Goal: Transaction & Acquisition: Purchase product/service

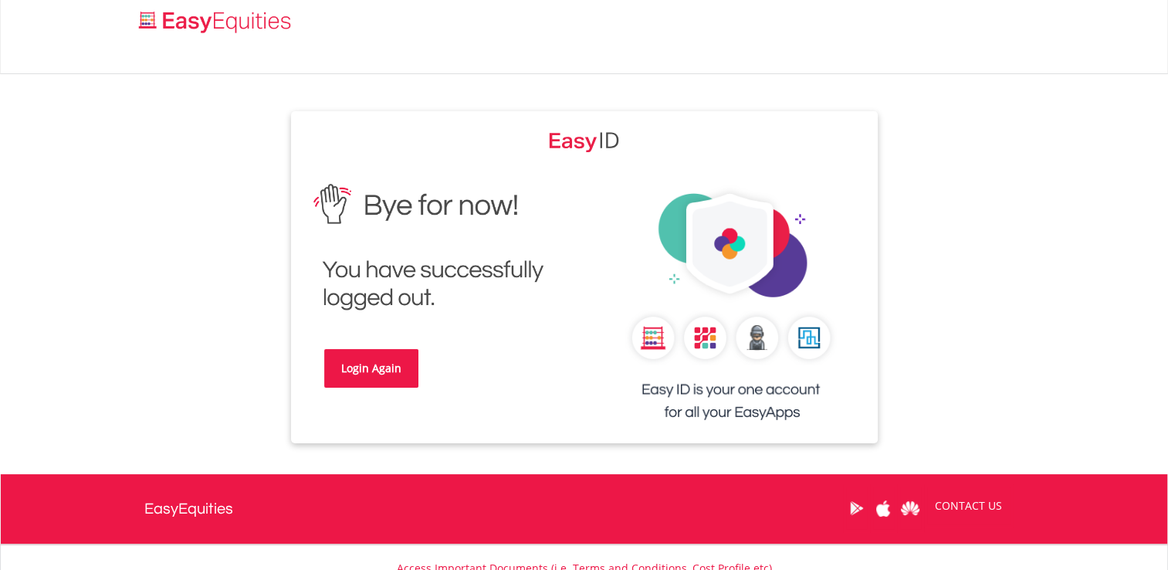
click at [963, 175] on div "Login Again" at bounding box center [584, 277] width 880 height 332
click at [366, 359] on link "Login Again" at bounding box center [371, 368] width 94 height 39
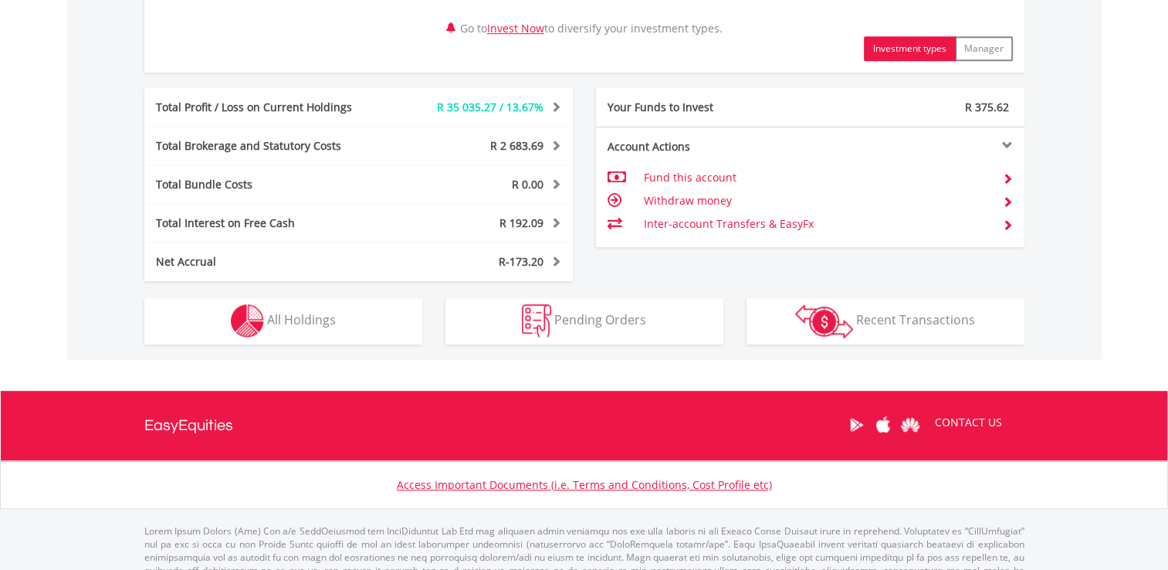
scroll to position [858, 0]
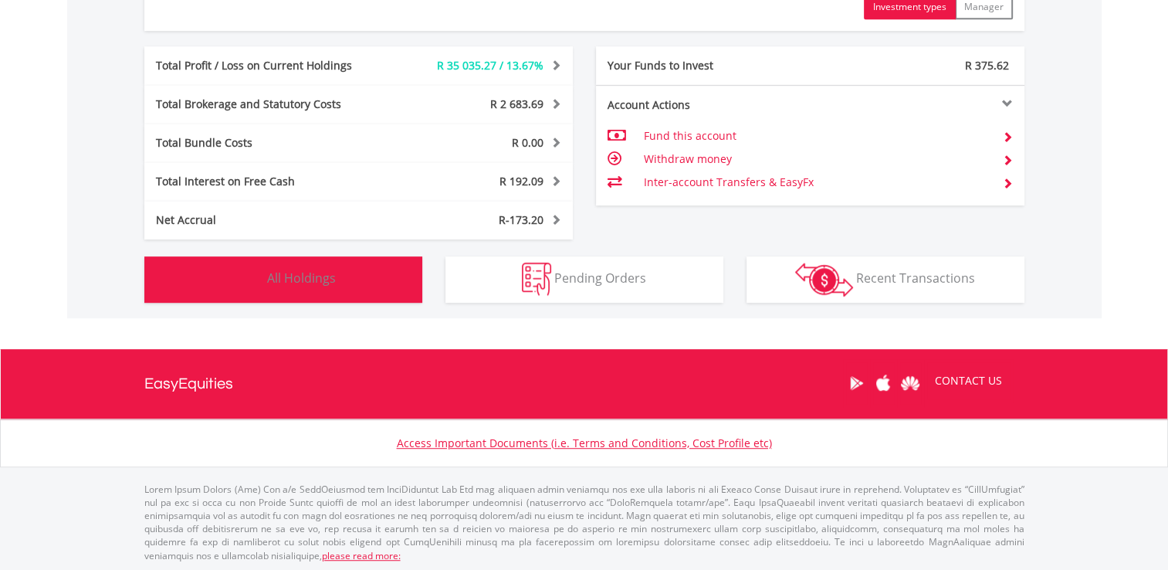
click at [323, 274] on span "All Holdings" at bounding box center [301, 278] width 69 height 17
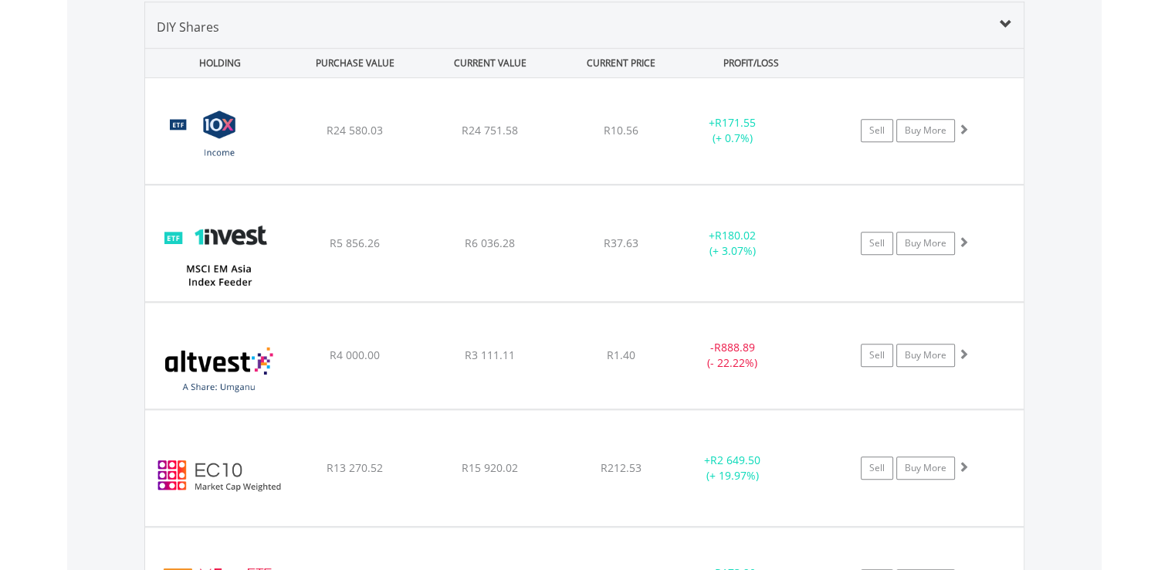
scroll to position [897, 0]
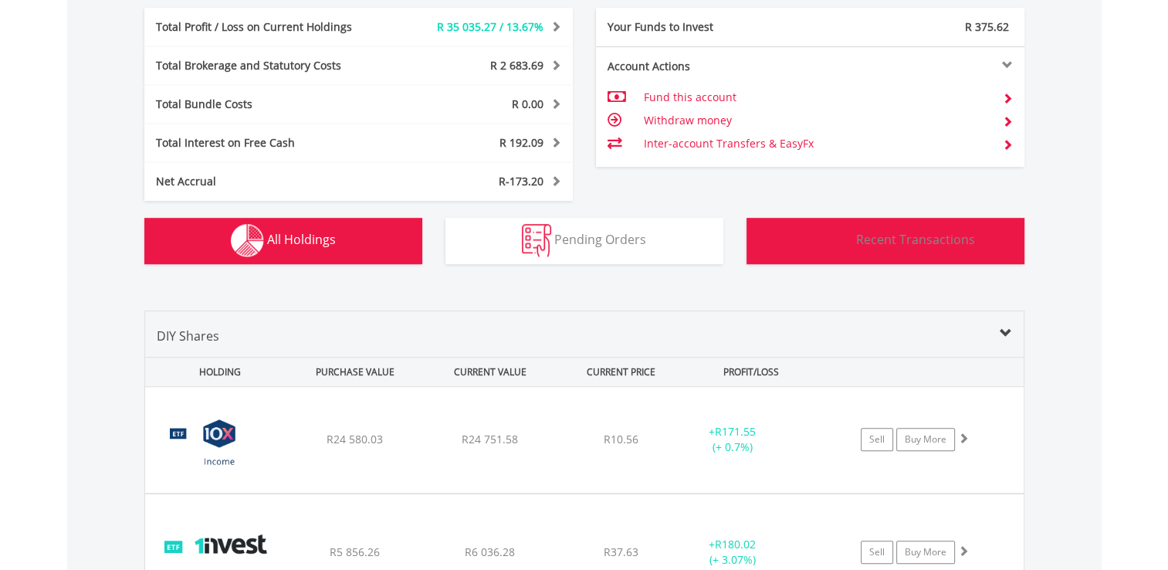
click at [931, 245] on span "Recent Transactions" at bounding box center [915, 239] width 119 height 17
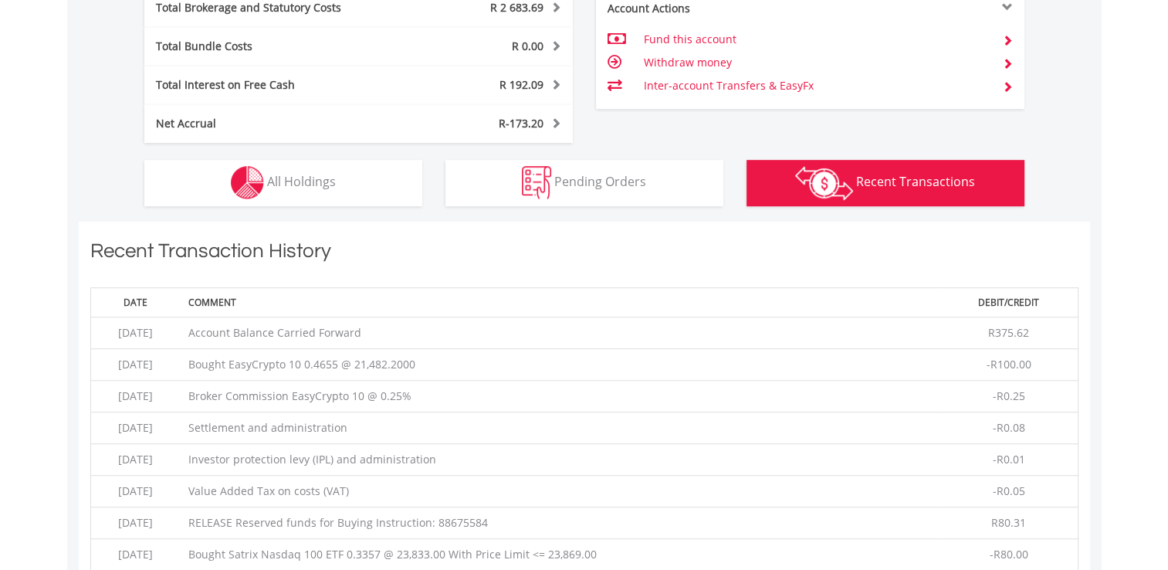
scroll to position [866, 0]
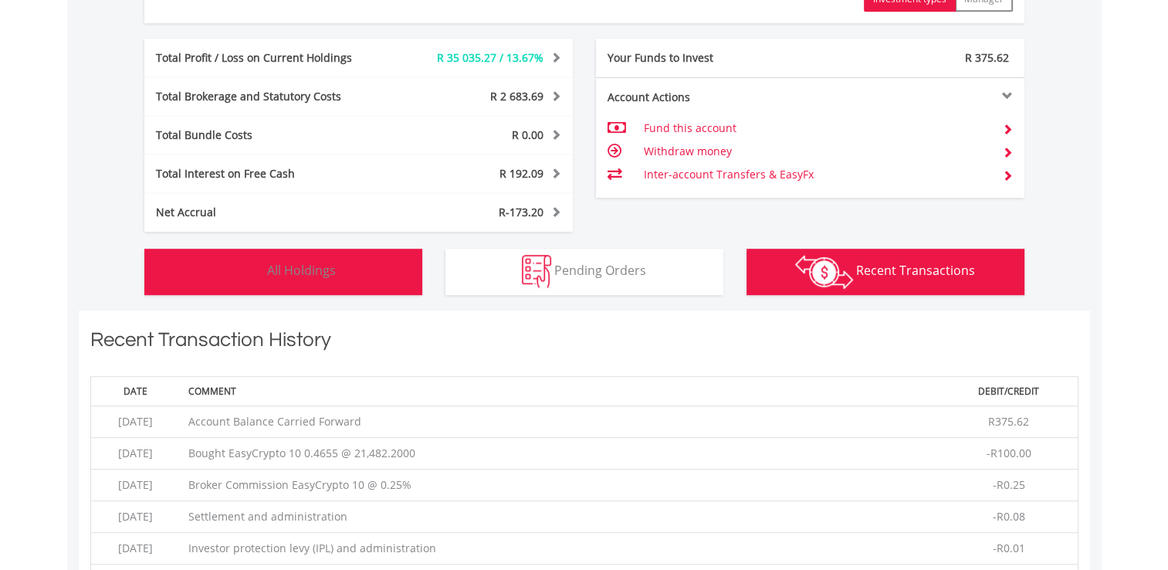
click at [360, 276] on button "Holdings All Holdings" at bounding box center [283, 272] width 278 height 46
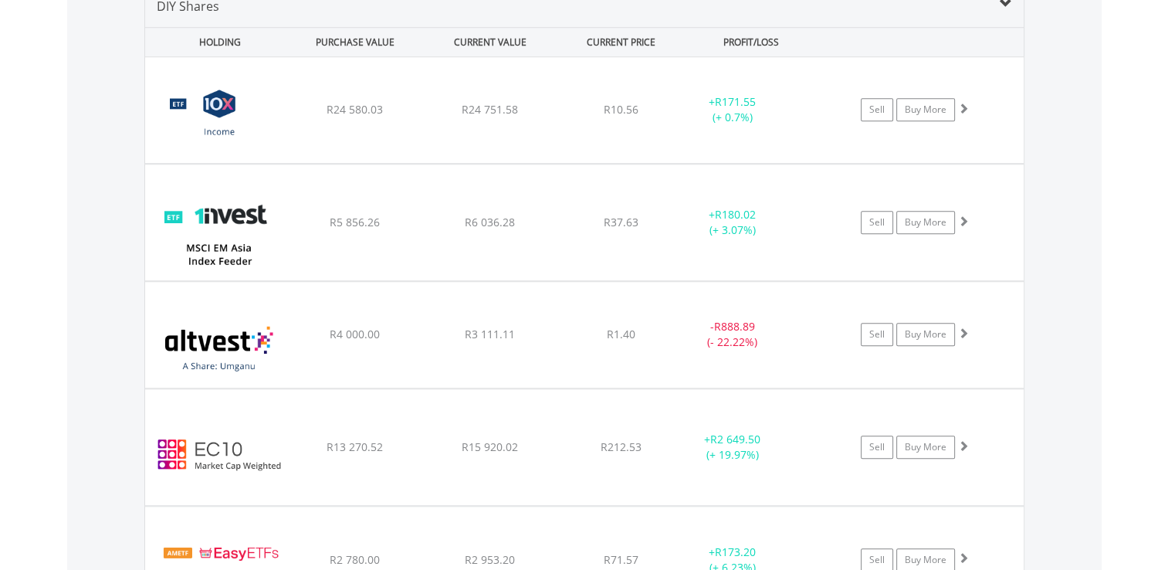
scroll to position [1329, 0]
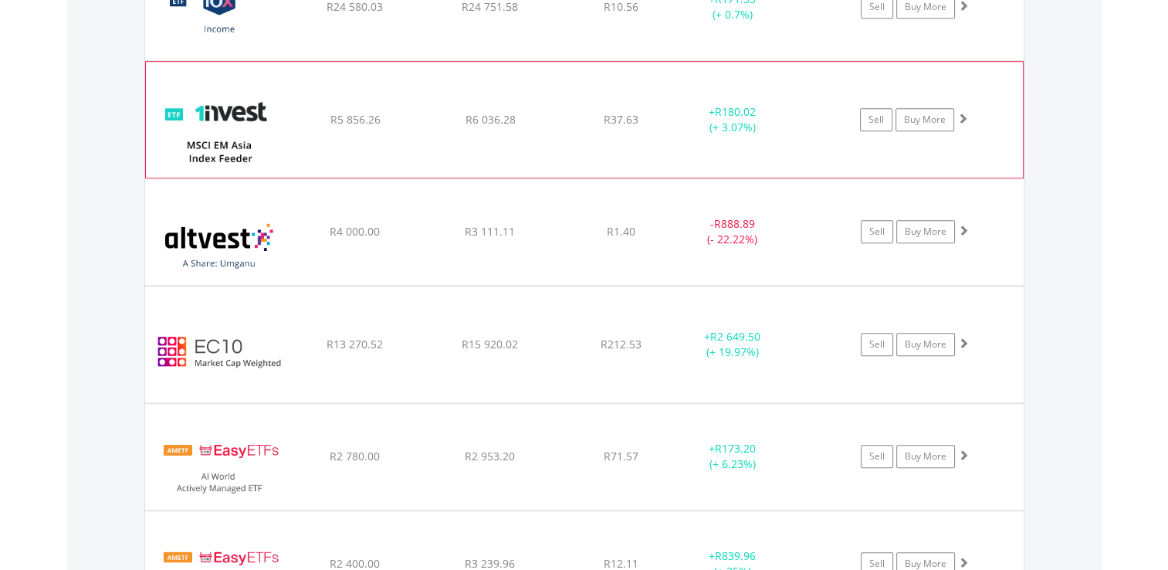
click at [964, 114] on span at bounding box center [963, 118] width 11 height 11
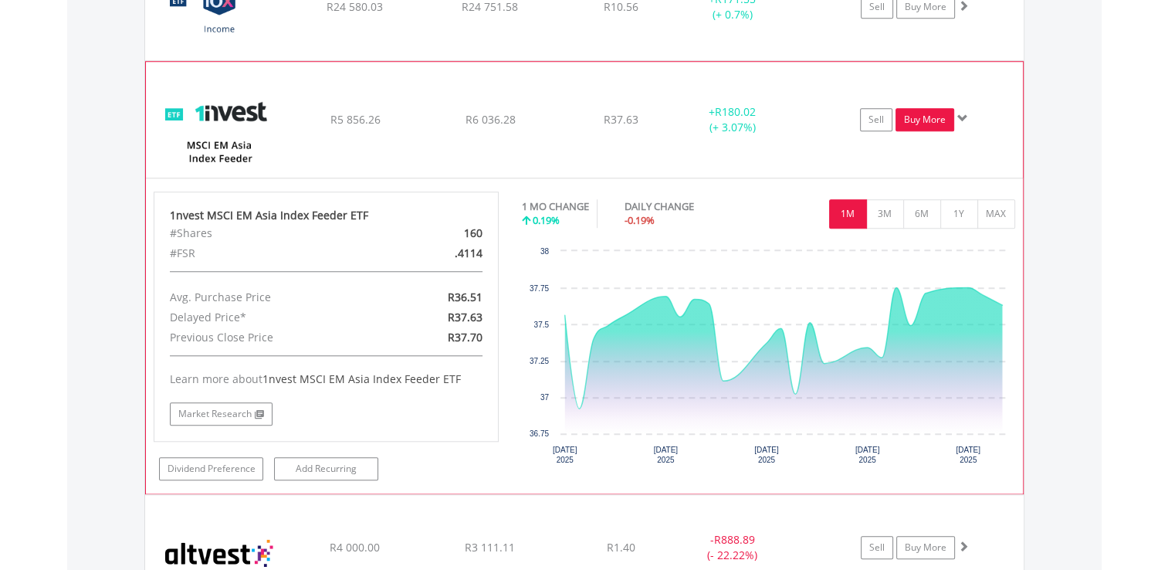
click at [923, 116] on link "Buy More" at bounding box center [925, 119] width 59 height 23
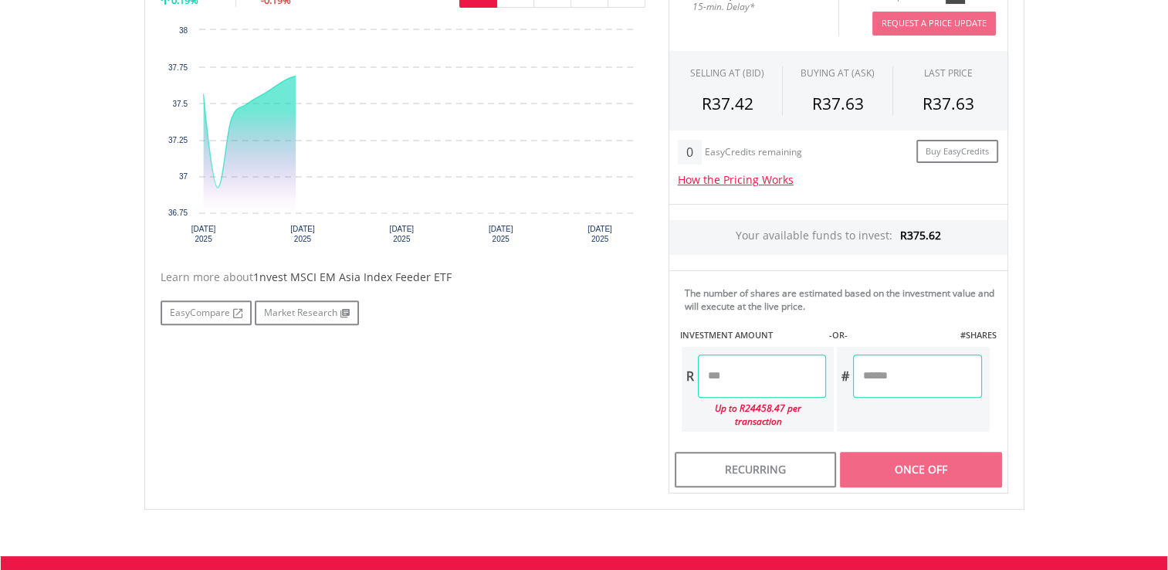
scroll to position [695, 0]
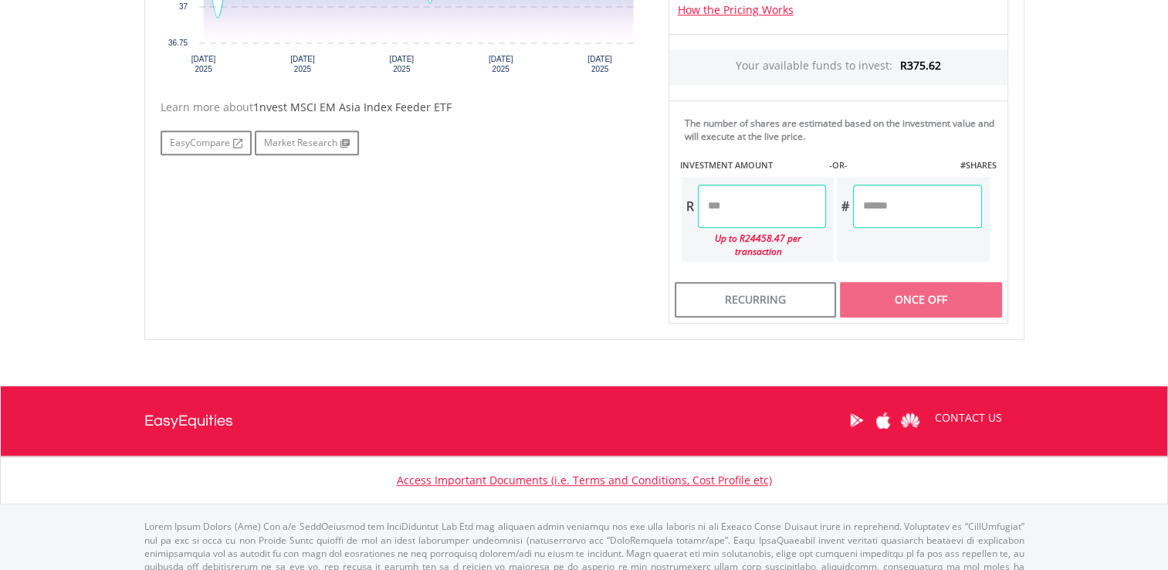
click at [799, 209] on input "number" at bounding box center [762, 206] width 128 height 43
type input "*****"
type input "******"
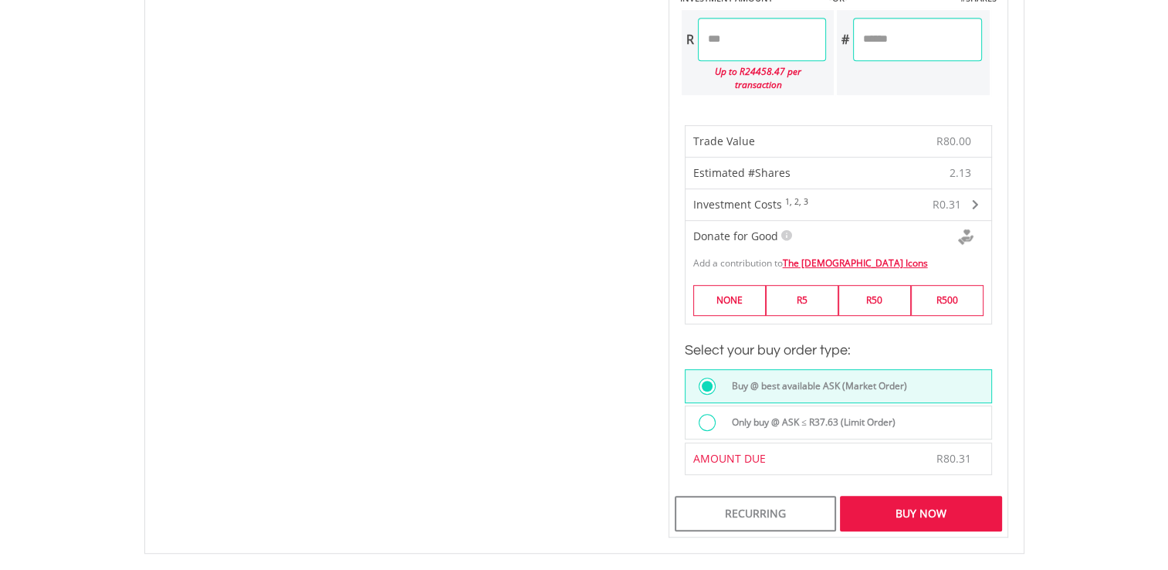
scroll to position [1081, 0]
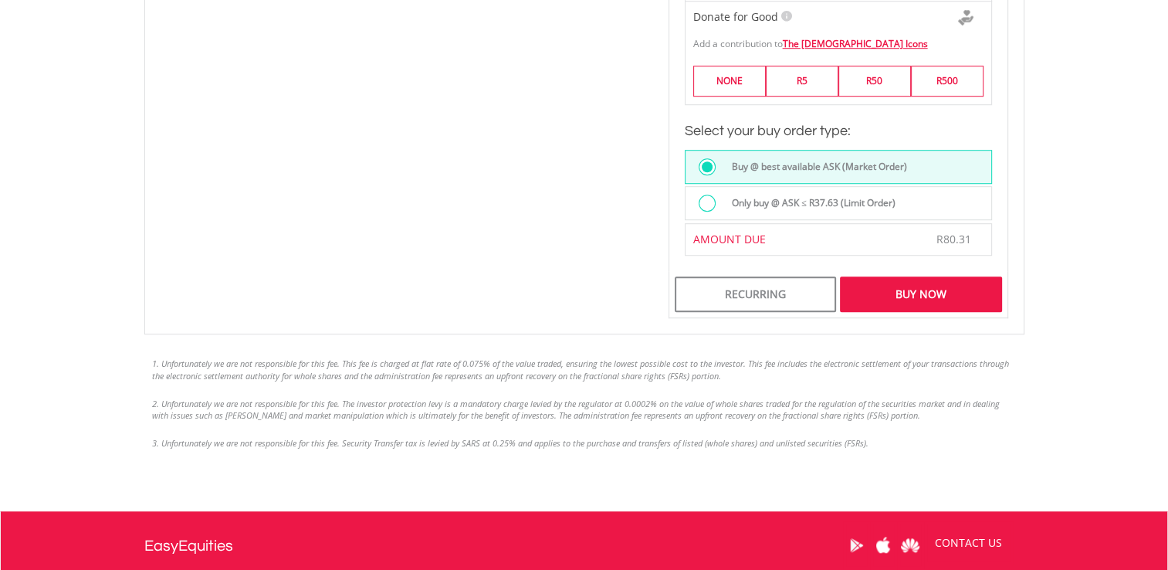
click at [877, 195] on label "Only buy @ ASK ≤ R37.63 (Limit Order)" at bounding box center [809, 203] width 173 height 17
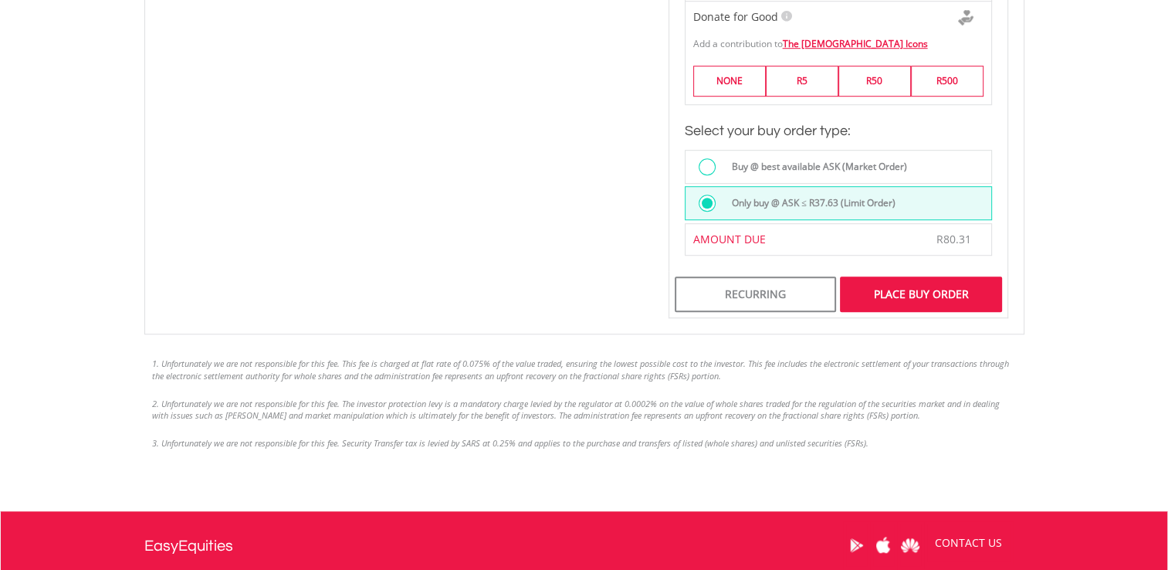
click at [918, 280] on div "Place Buy Order" at bounding box center [920, 294] width 161 height 36
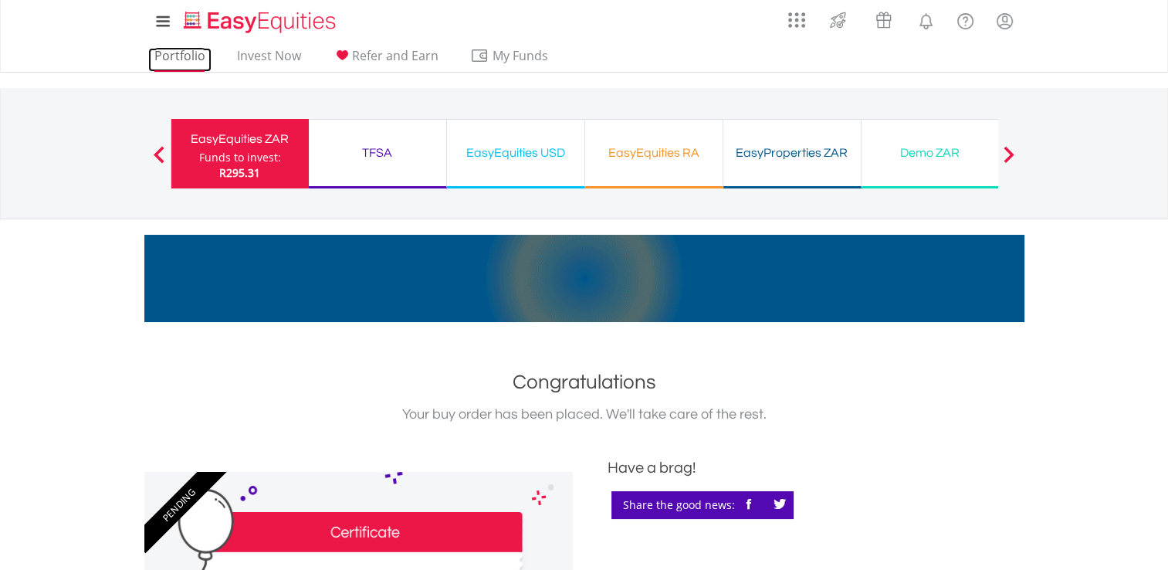
click at [170, 54] on link "Portfolio" at bounding box center [179, 60] width 63 height 24
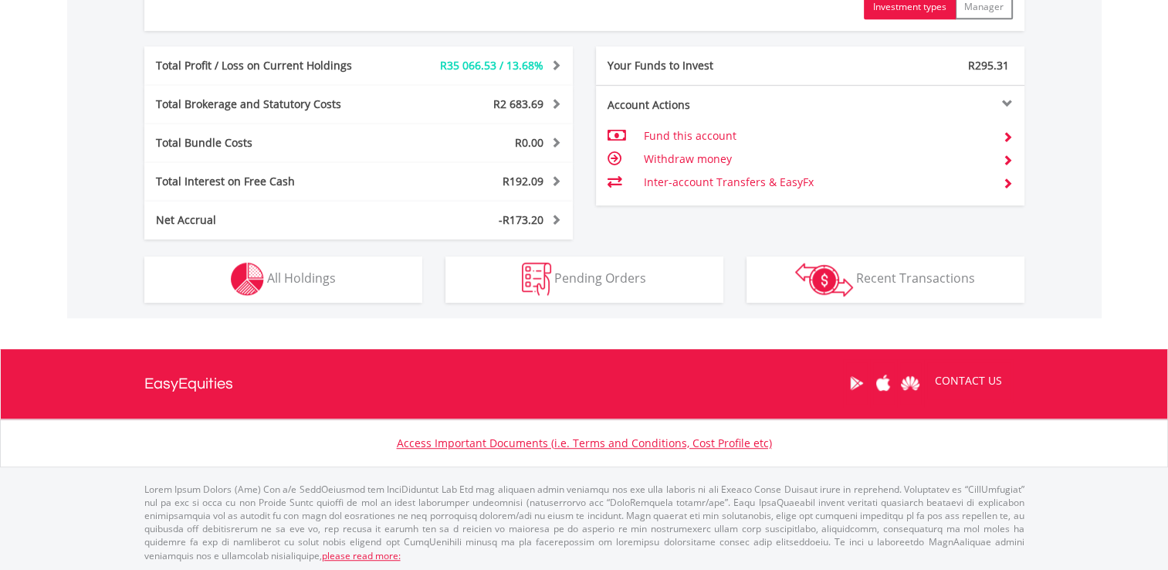
scroll to position [148, 293]
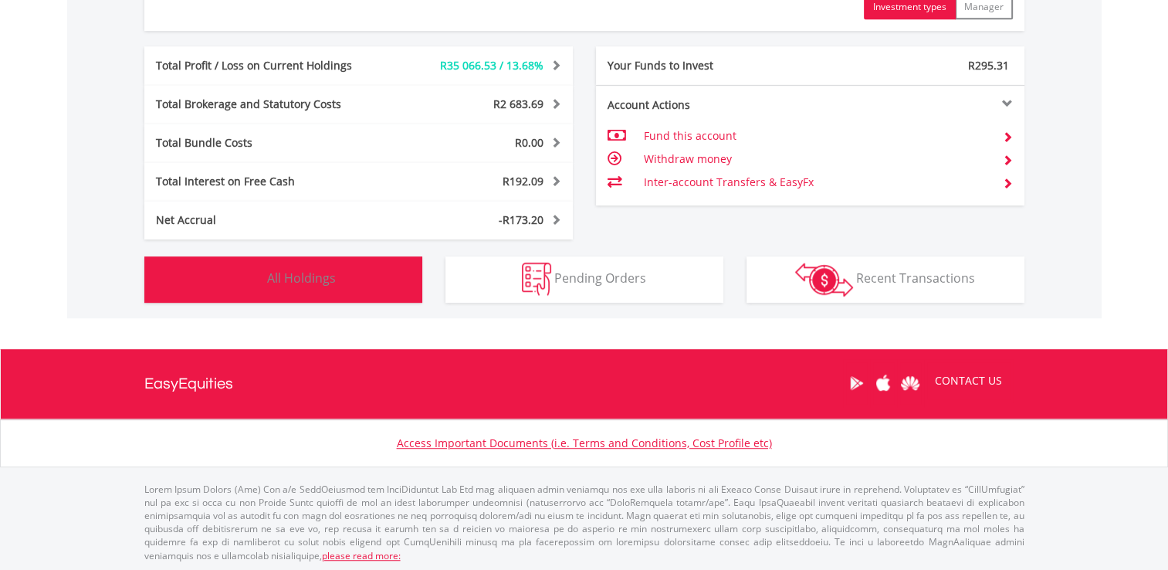
click at [371, 280] on button "Holdings All Holdings" at bounding box center [283, 279] width 278 height 46
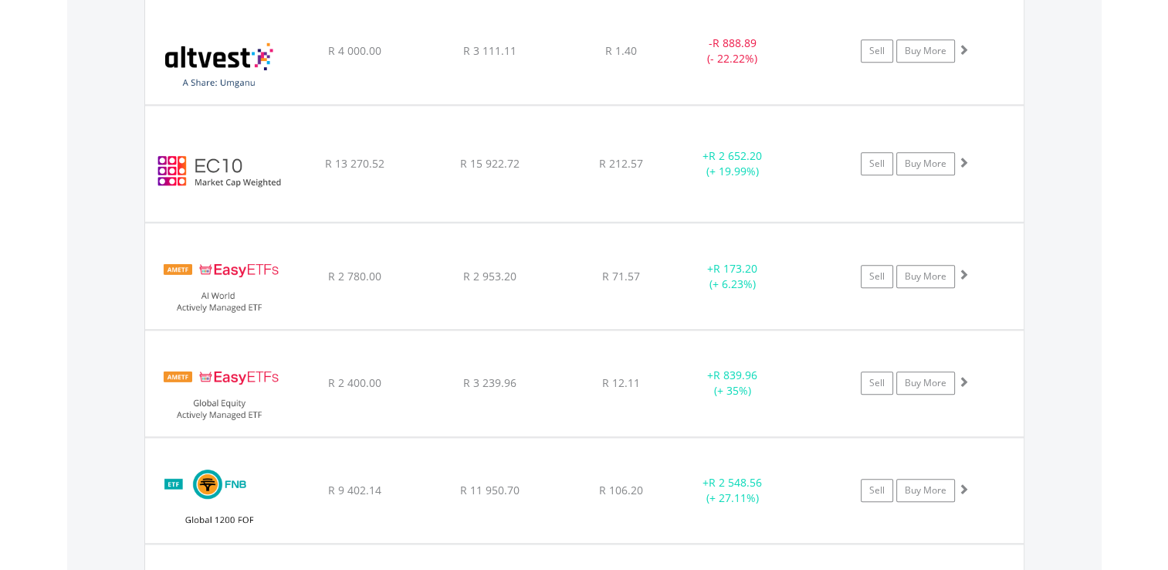
scroll to position [1514, 0]
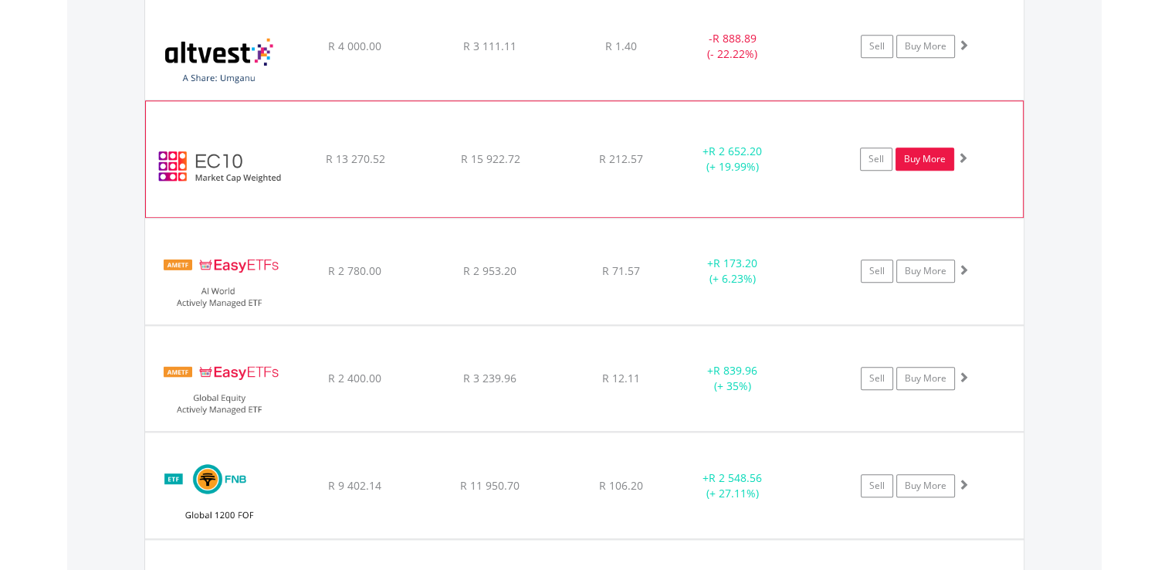
click at [921, 154] on link "Buy More" at bounding box center [925, 159] width 59 height 23
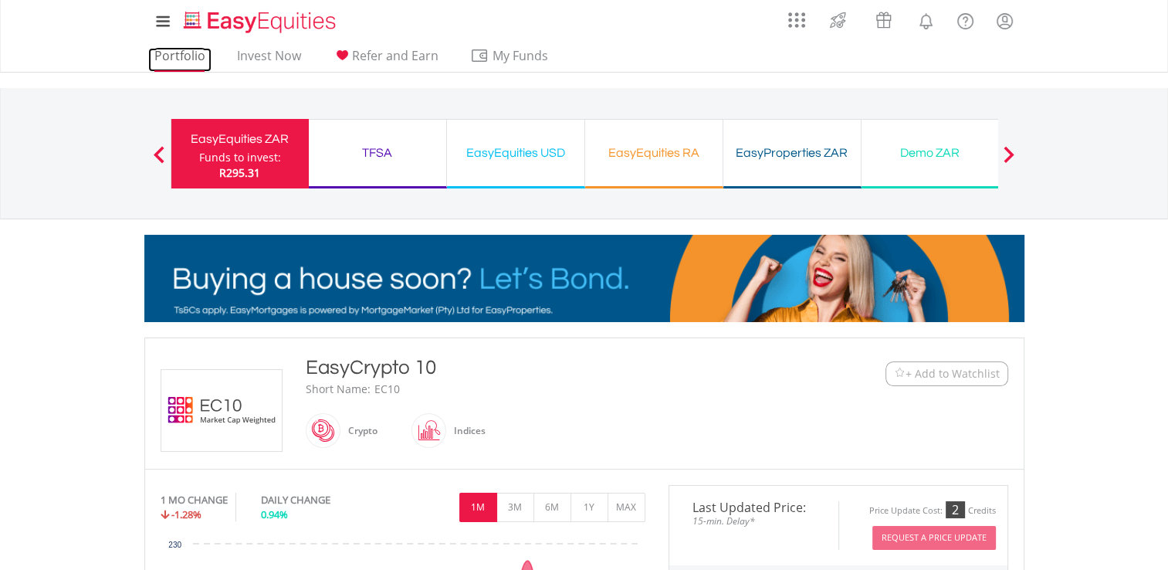
click at [164, 53] on link "Portfolio" at bounding box center [179, 60] width 63 height 24
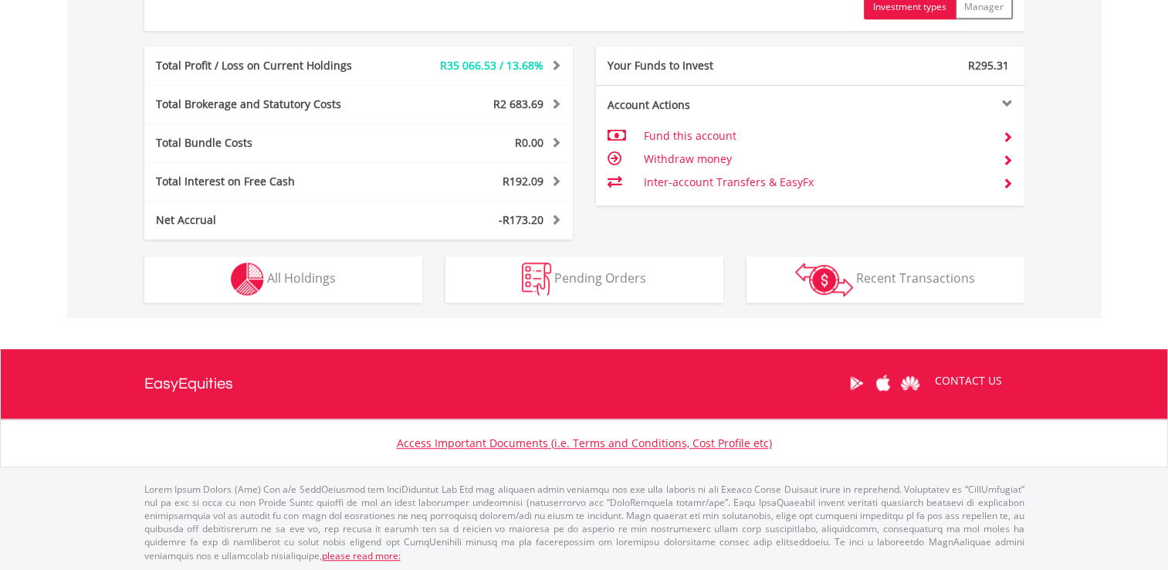
scroll to position [148, 293]
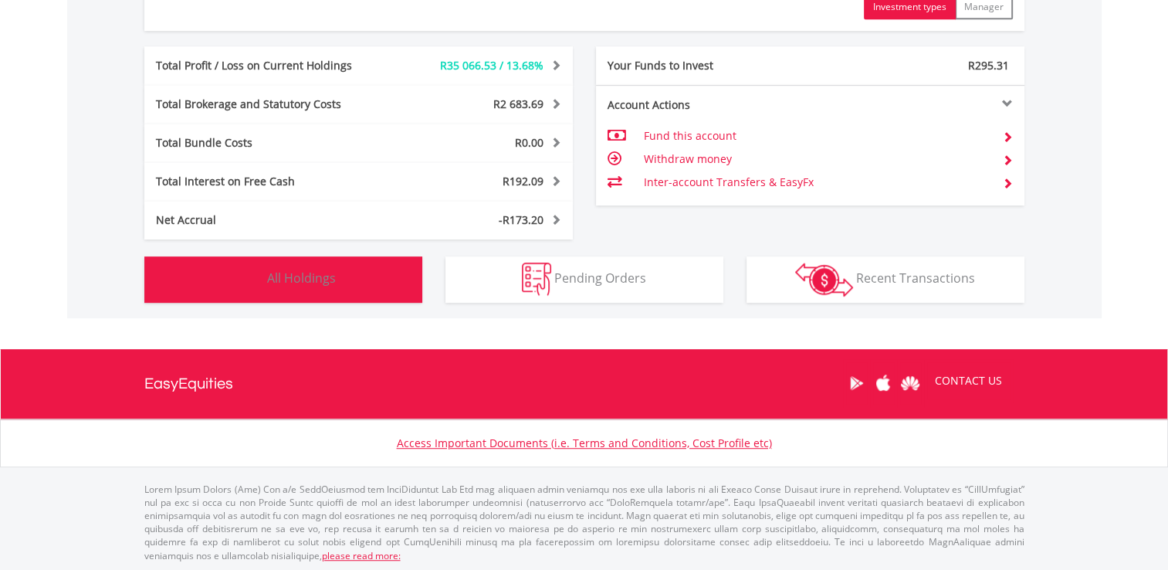
click at [350, 276] on button "Holdings All Holdings" at bounding box center [283, 279] width 278 height 46
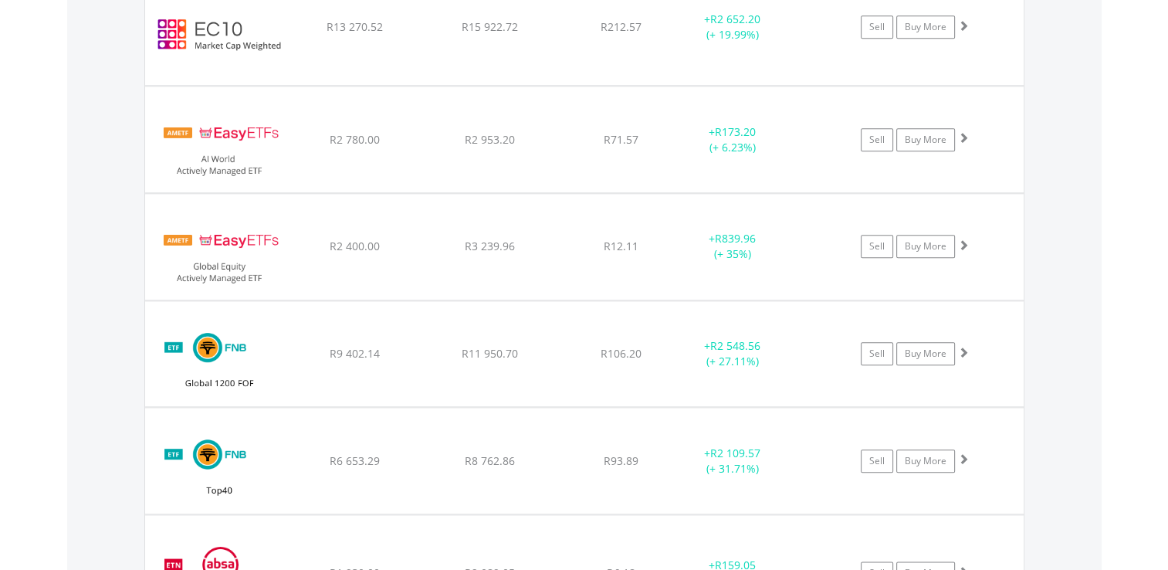
scroll to position [1669, 0]
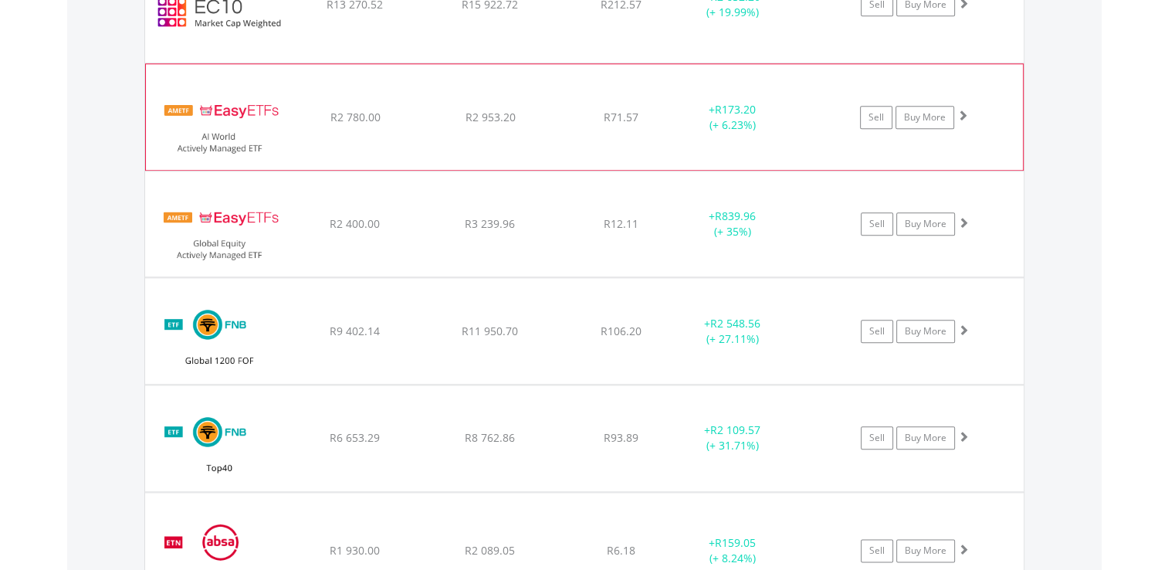
click at [963, 110] on span at bounding box center [963, 115] width 11 height 11
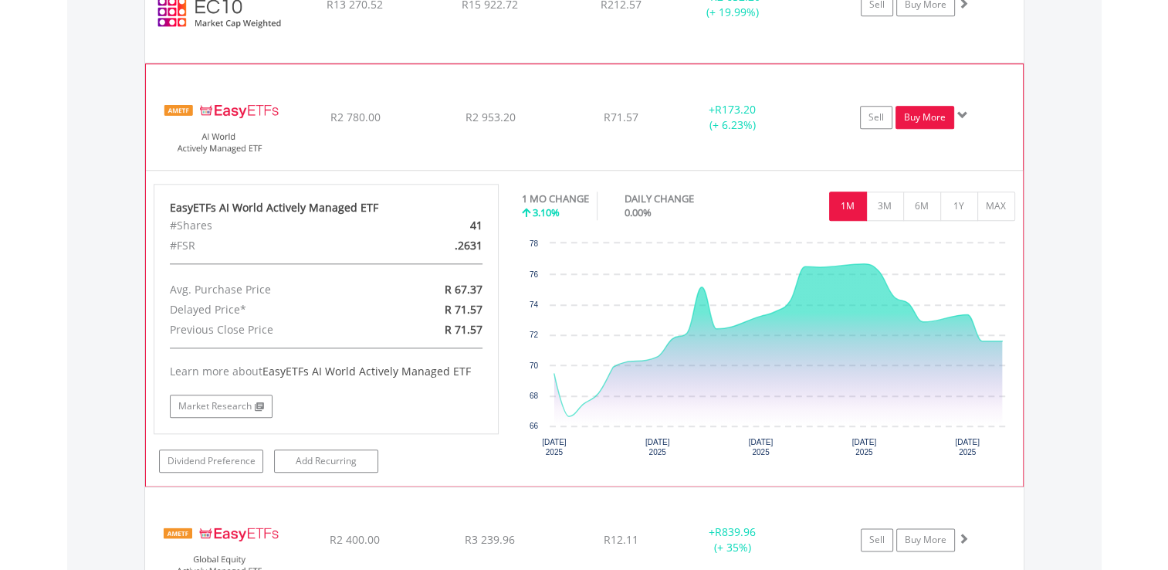
click at [921, 107] on link "Buy More" at bounding box center [925, 117] width 59 height 23
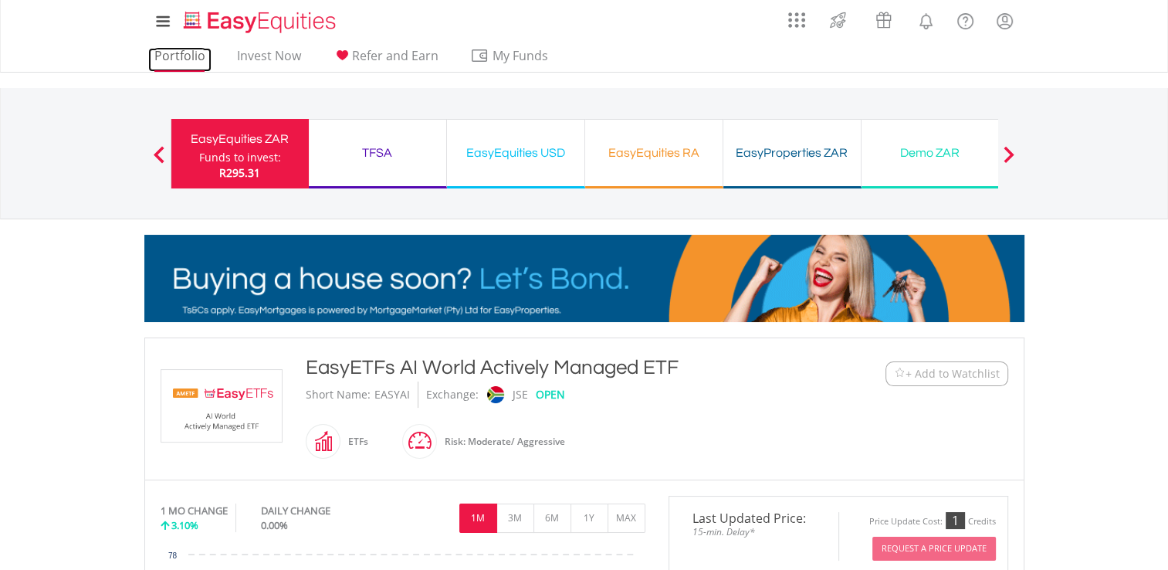
click at [185, 62] on link "Portfolio" at bounding box center [179, 60] width 63 height 24
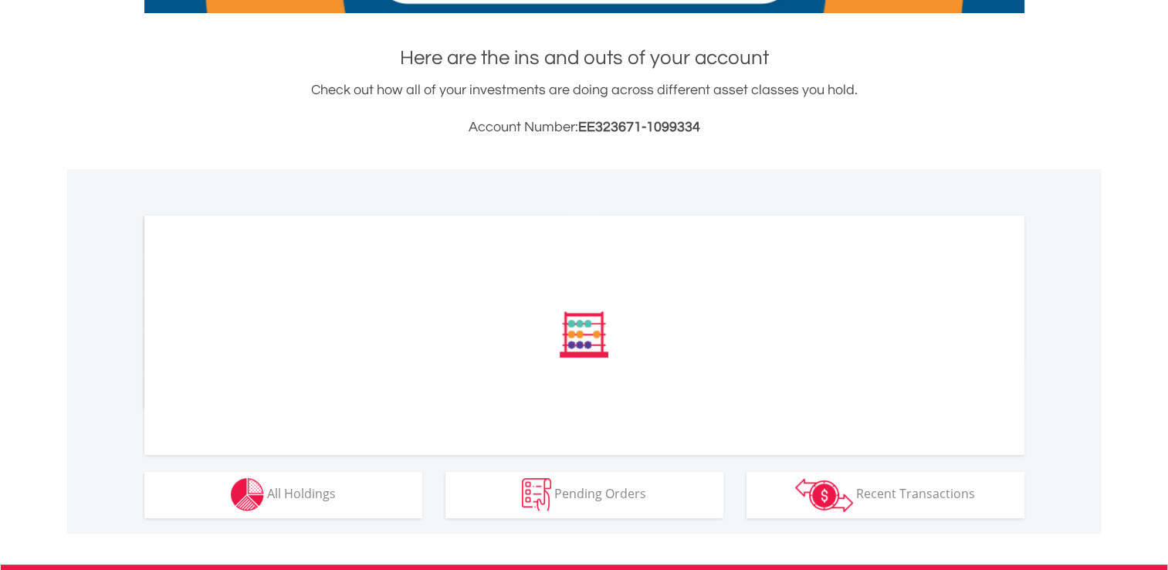
scroll to position [525, 0]
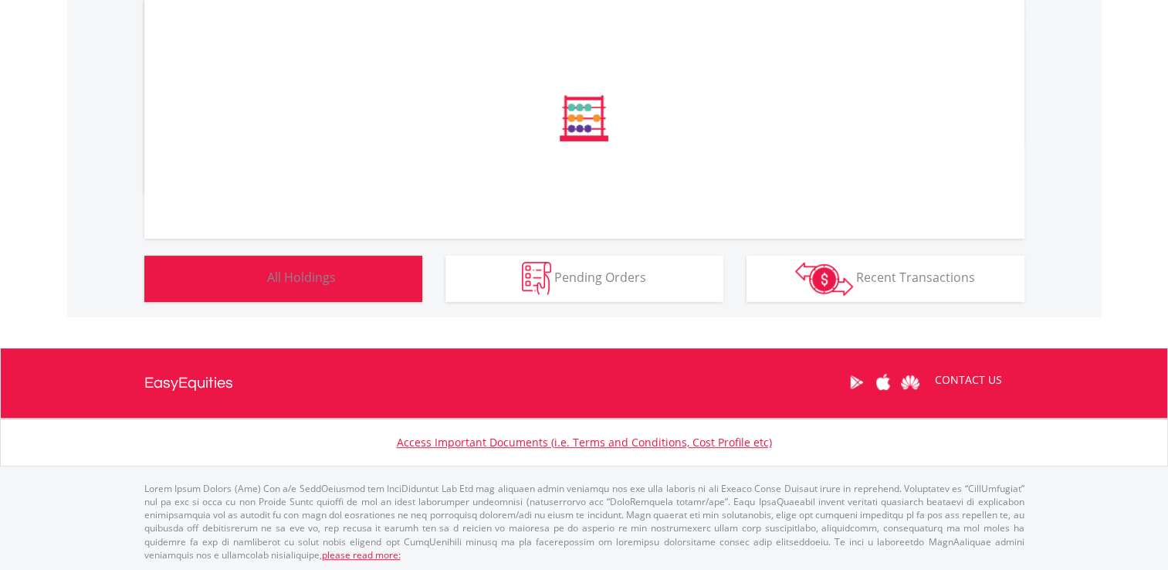
click at [368, 287] on button "Holdings All Holdings" at bounding box center [283, 279] width 278 height 46
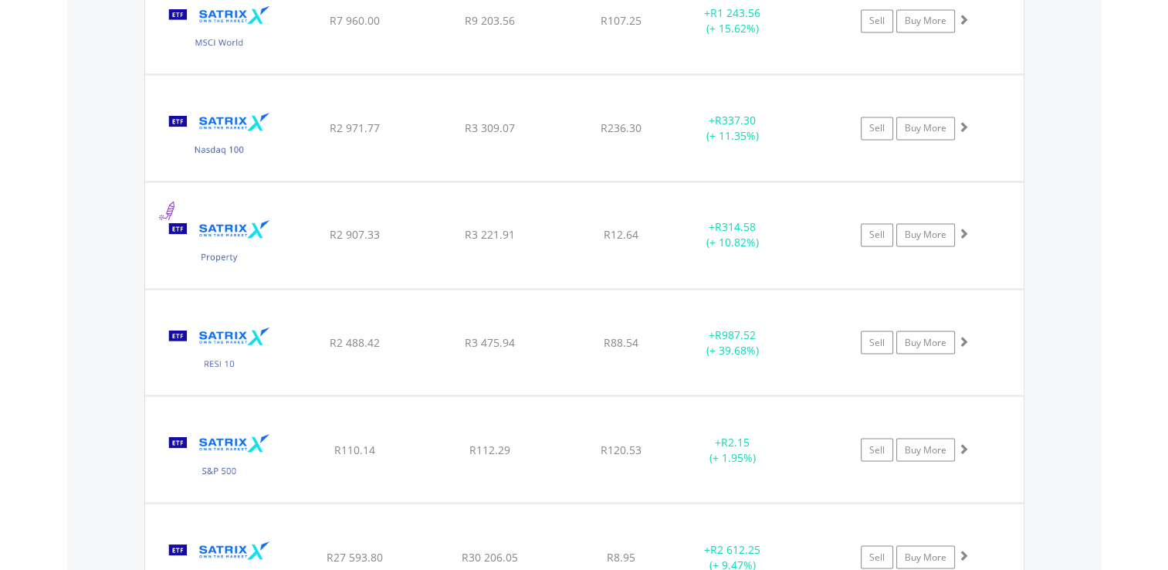
scroll to position [2673, 0]
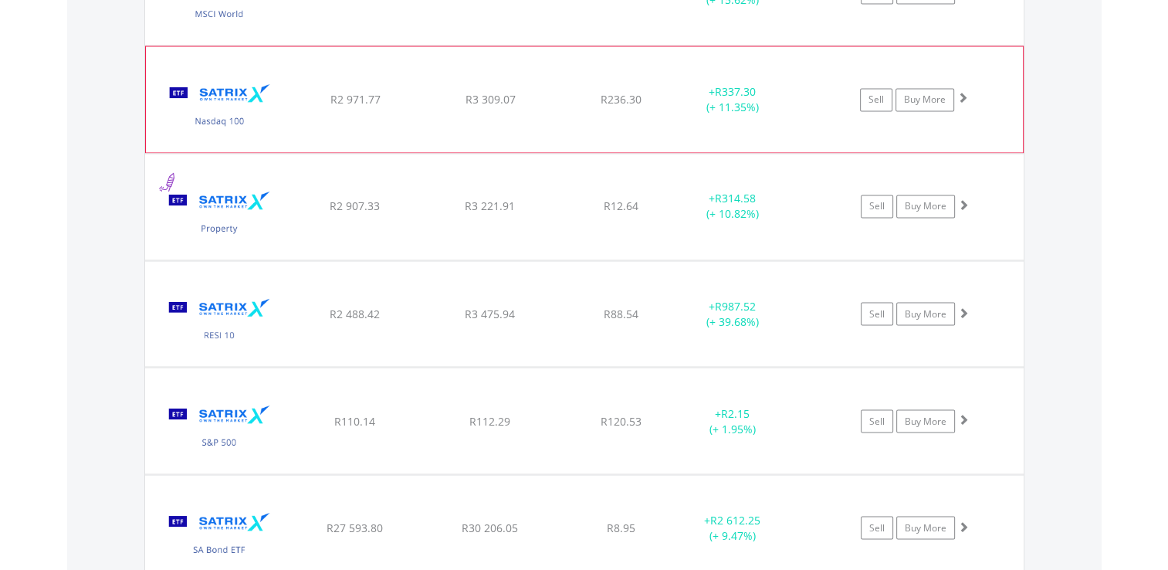
click at [965, 92] on span at bounding box center [963, 97] width 11 height 11
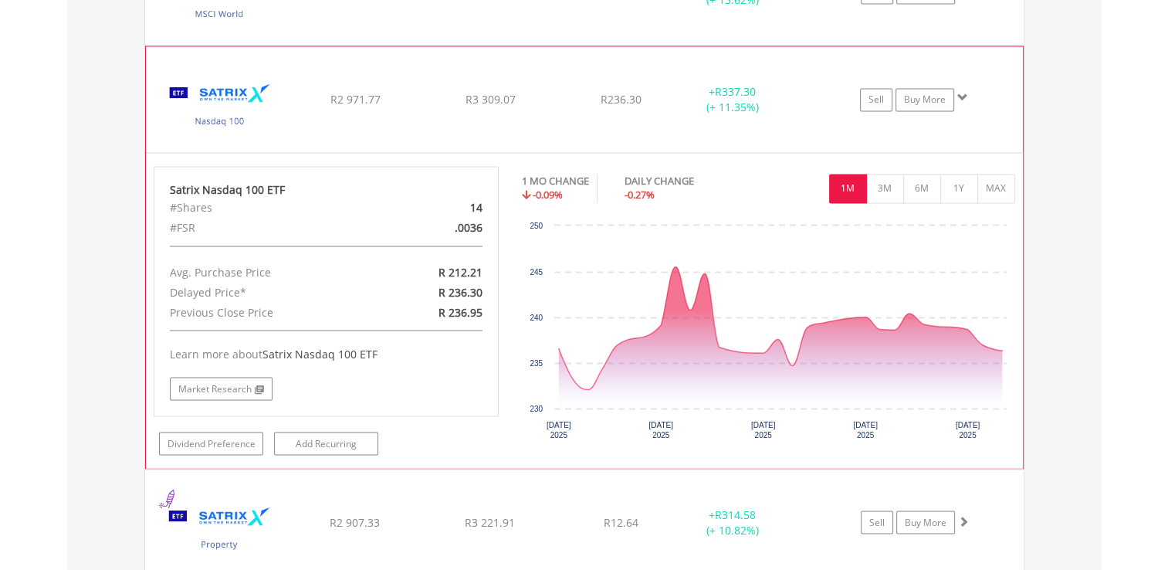
click at [962, 92] on span at bounding box center [963, 97] width 11 height 11
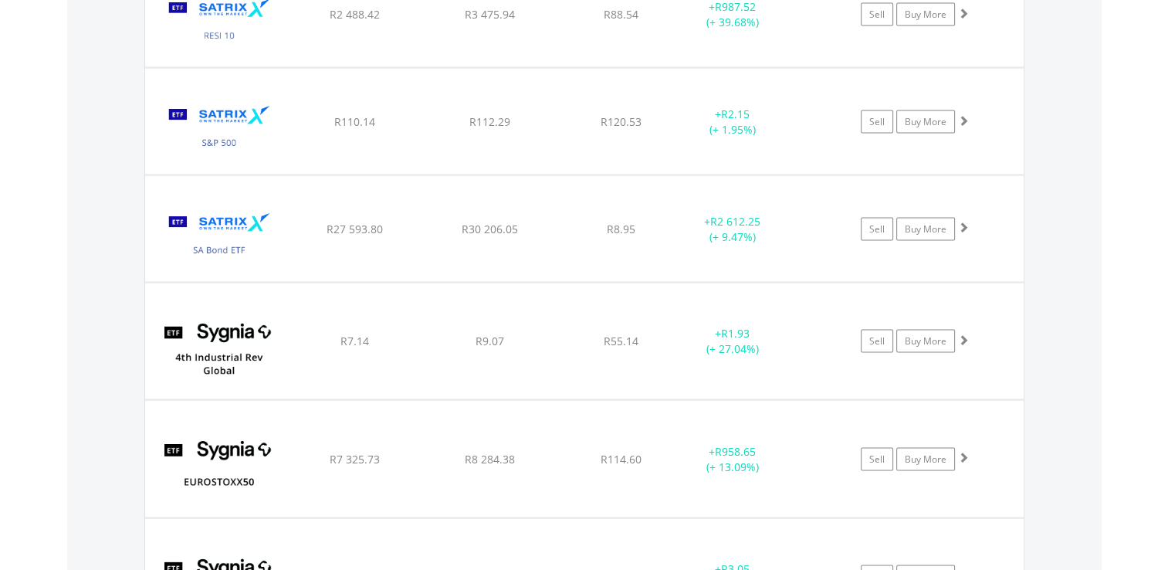
scroll to position [2982, 0]
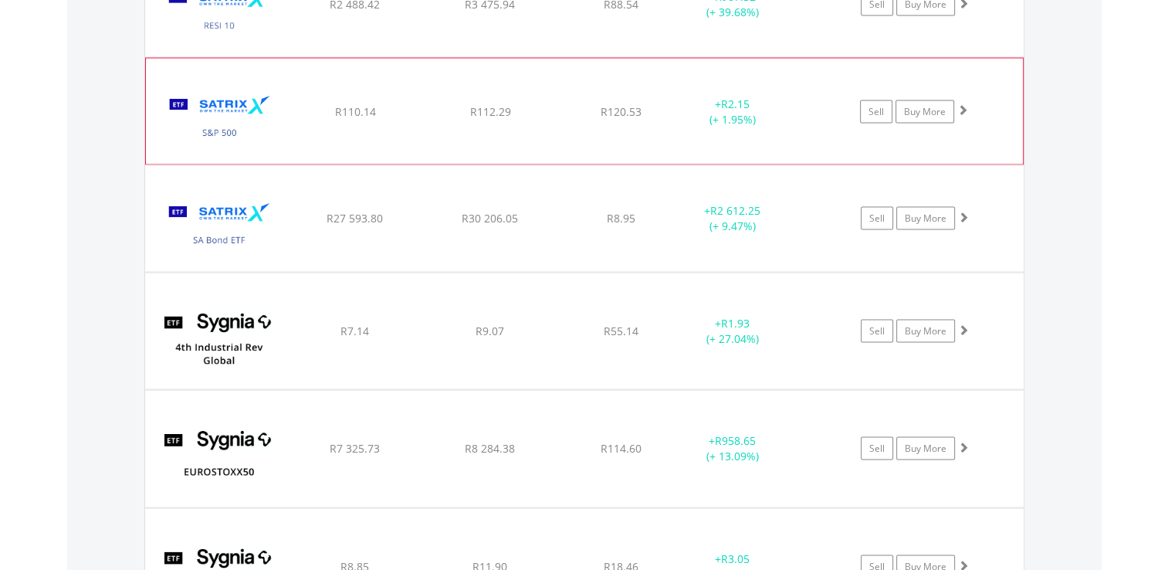
click at [964, 104] on span at bounding box center [963, 109] width 11 height 11
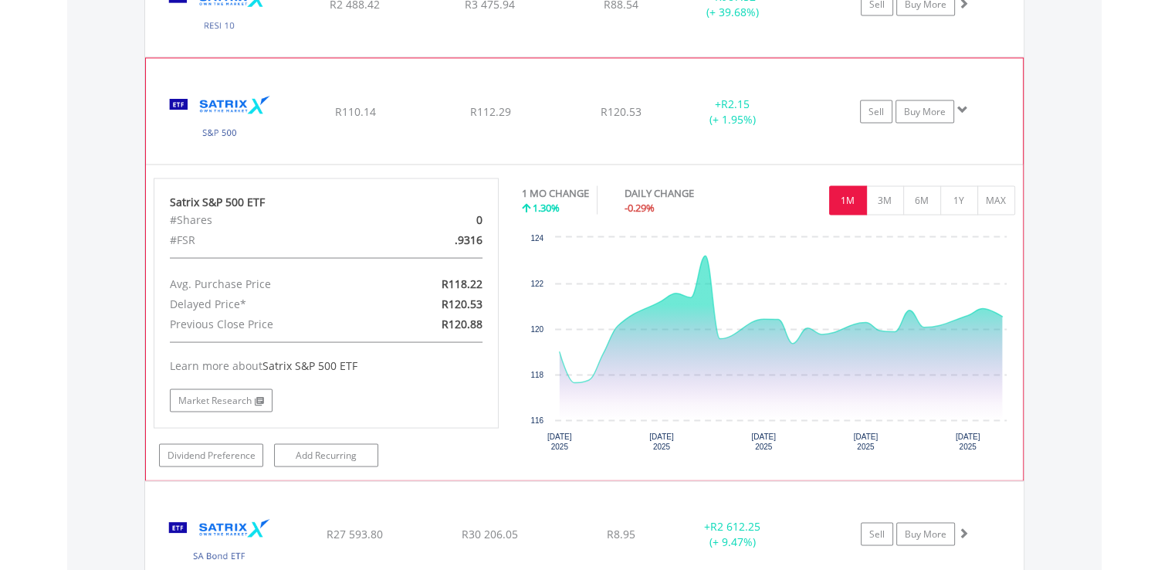
drag, startPoint x: 965, startPoint y: 106, endPoint x: 973, endPoint y: 106, distance: 8.5
click at [965, 106] on span at bounding box center [963, 109] width 11 height 11
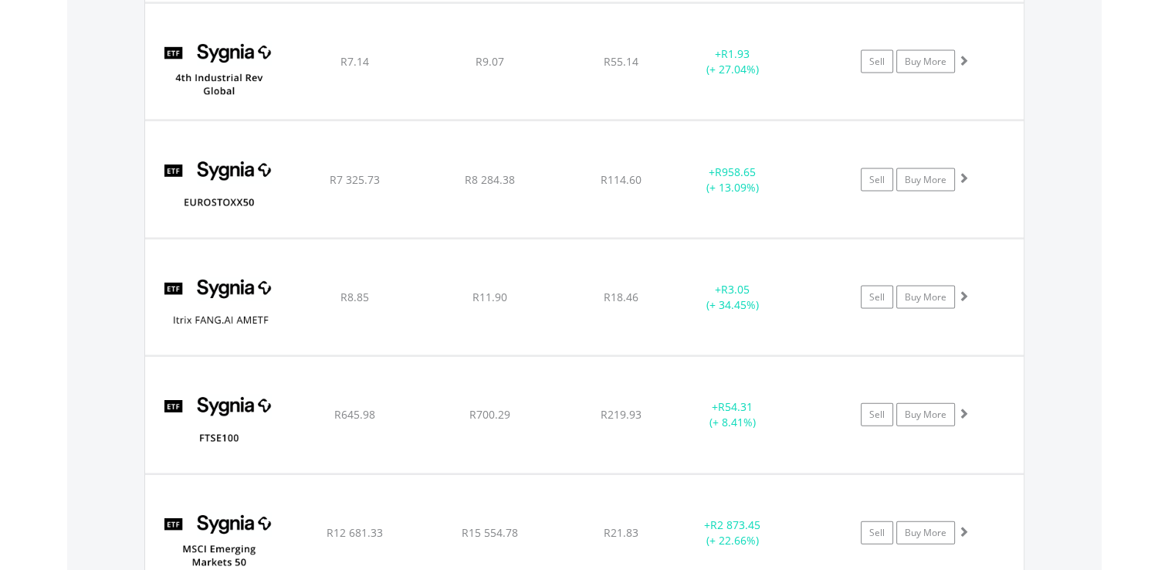
scroll to position [3291, 0]
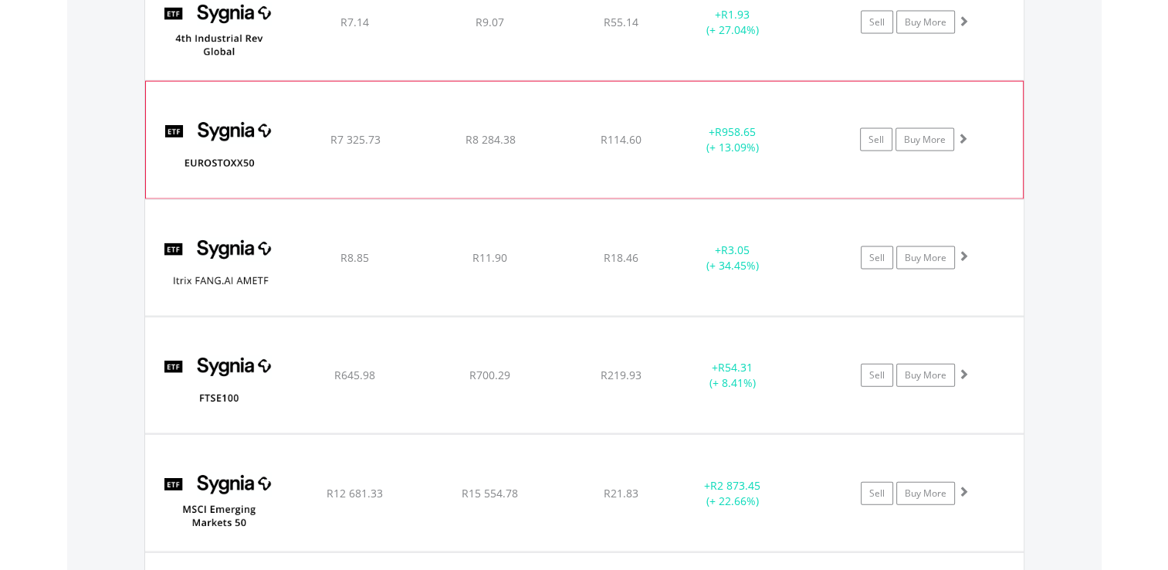
drag, startPoint x: 961, startPoint y: 130, endPoint x: 1023, endPoint y: 141, distance: 62.7
click at [962, 133] on span at bounding box center [963, 138] width 11 height 11
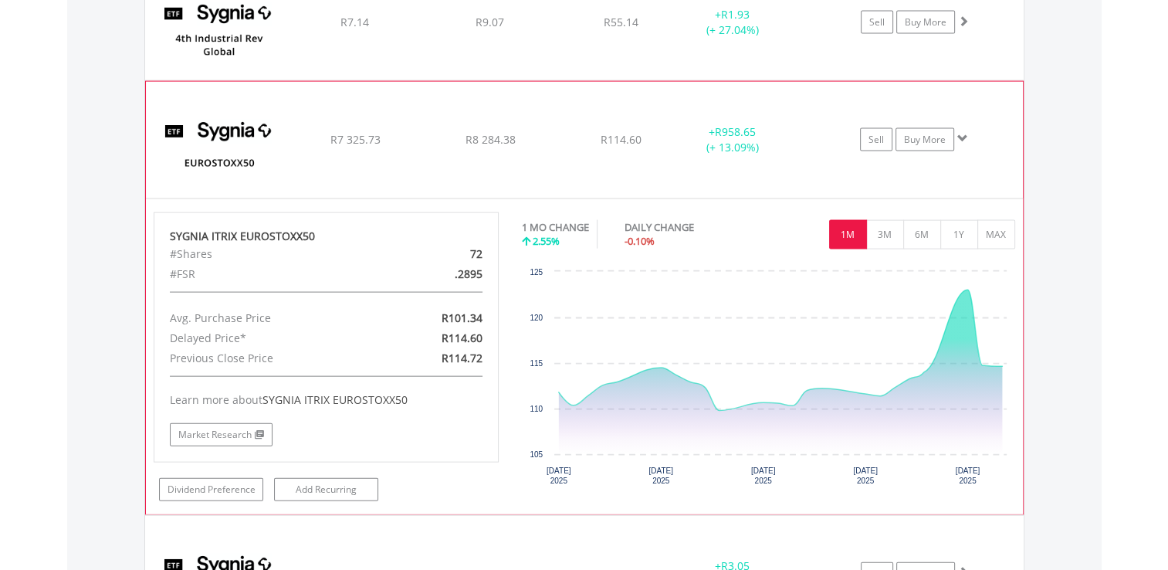
click at [964, 133] on span at bounding box center [963, 138] width 11 height 11
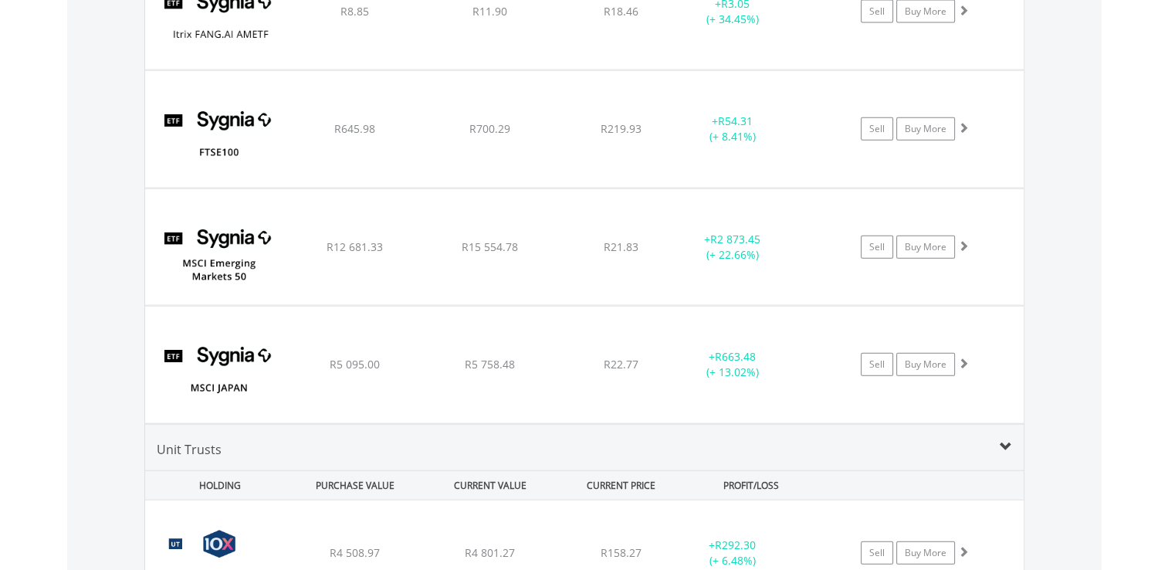
scroll to position [3600, 0]
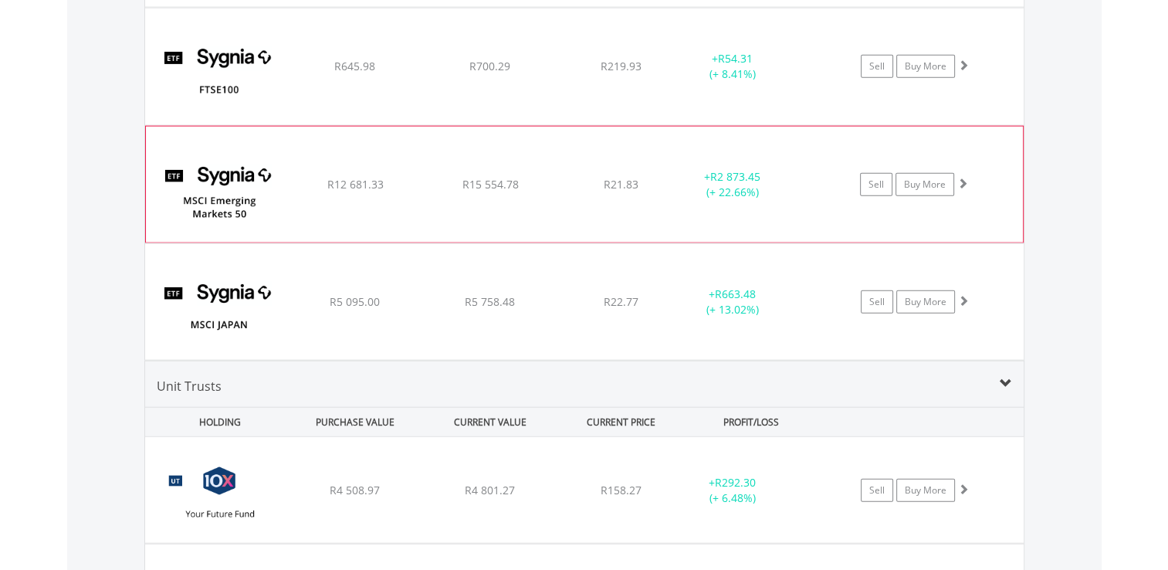
click at [965, 178] on span at bounding box center [963, 183] width 11 height 11
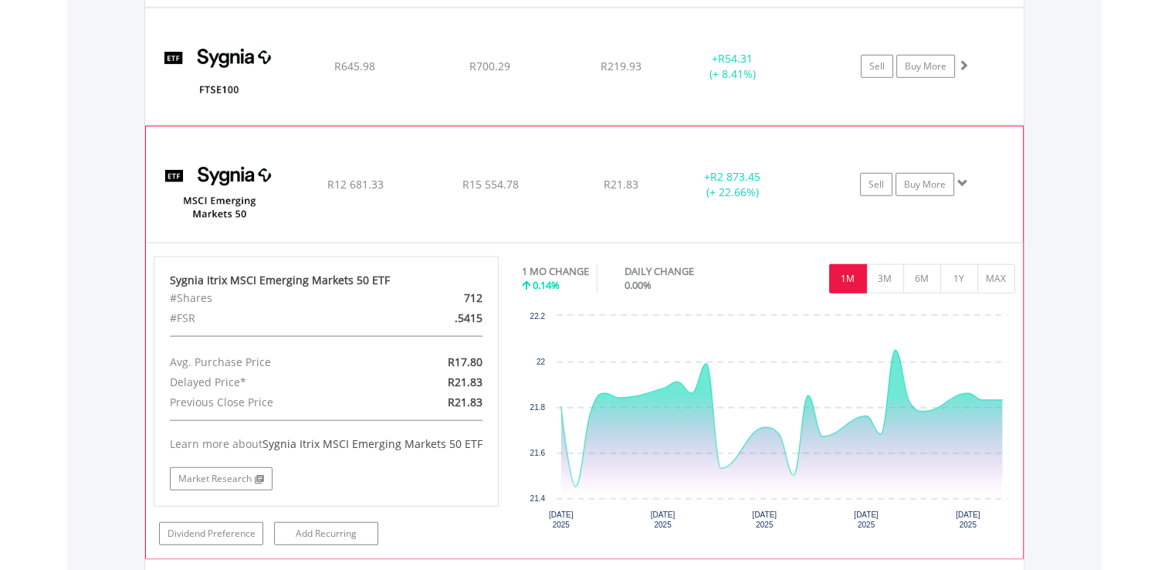
click at [964, 178] on span at bounding box center [963, 183] width 11 height 11
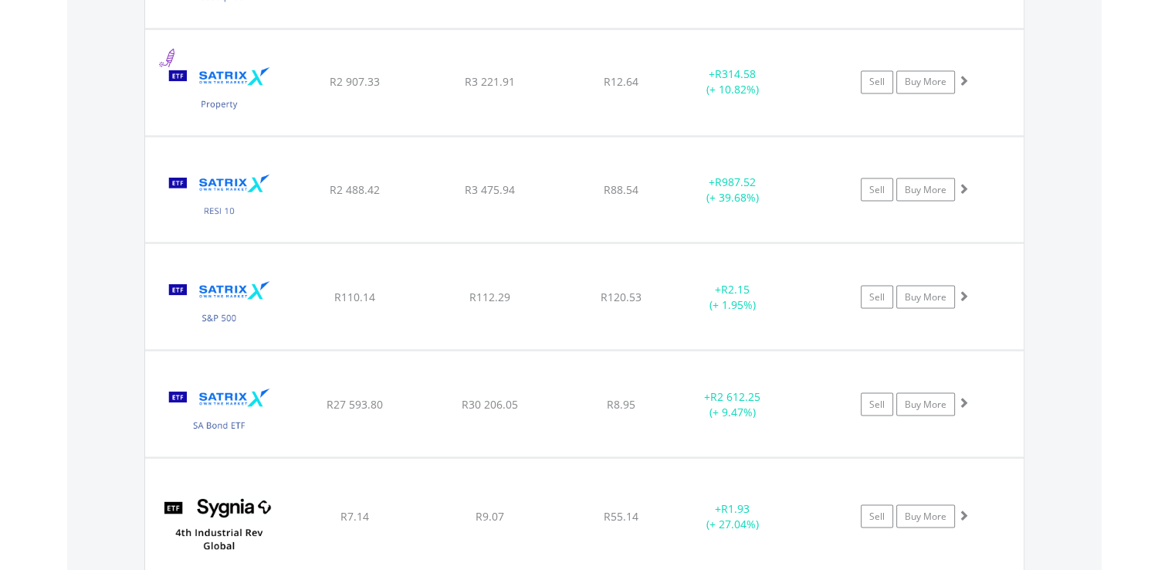
scroll to position [2750, 0]
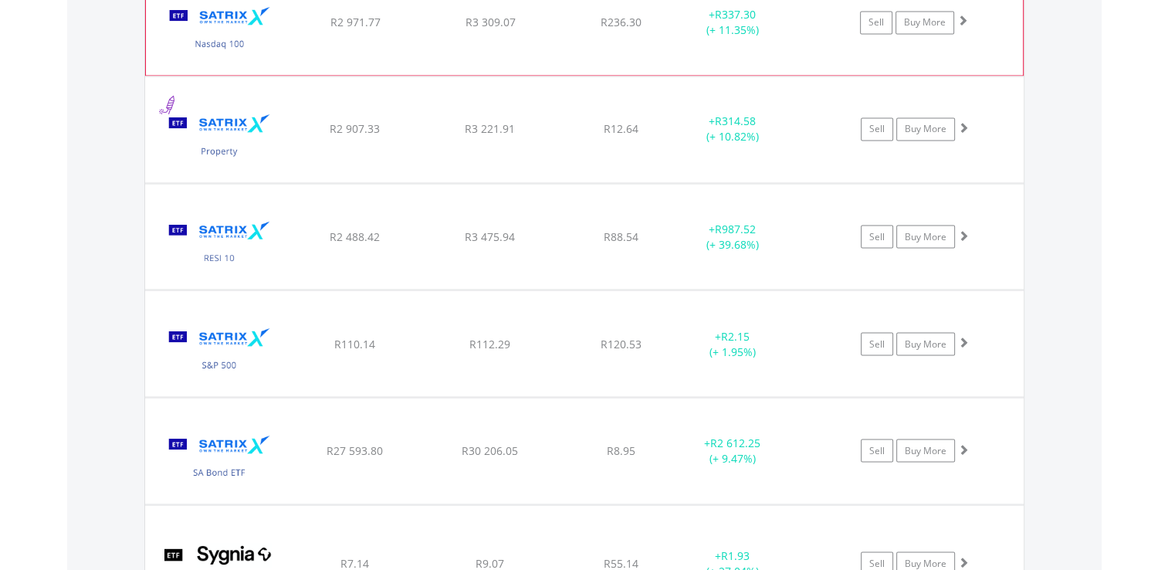
click at [963, 15] on span at bounding box center [963, 20] width 11 height 11
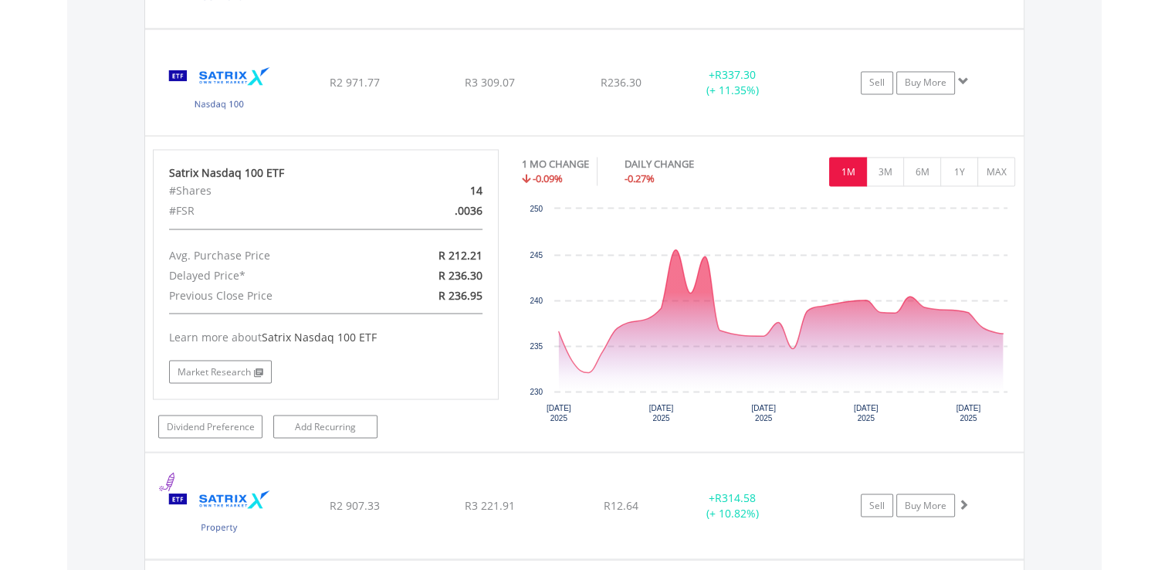
scroll to position [2673, 0]
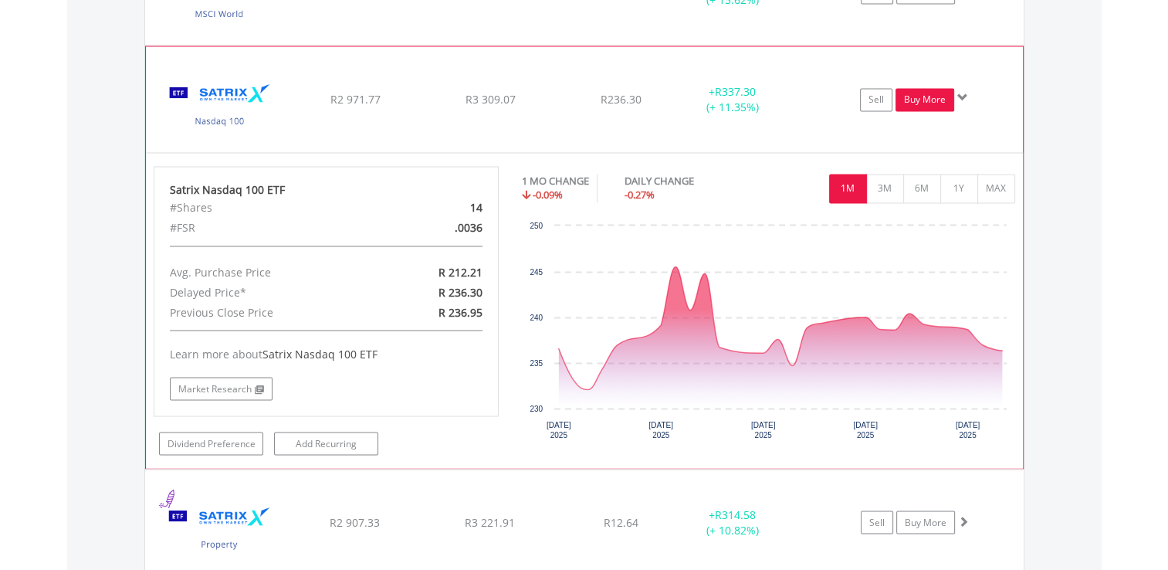
click at [928, 93] on link "Buy More" at bounding box center [925, 99] width 59 height 23
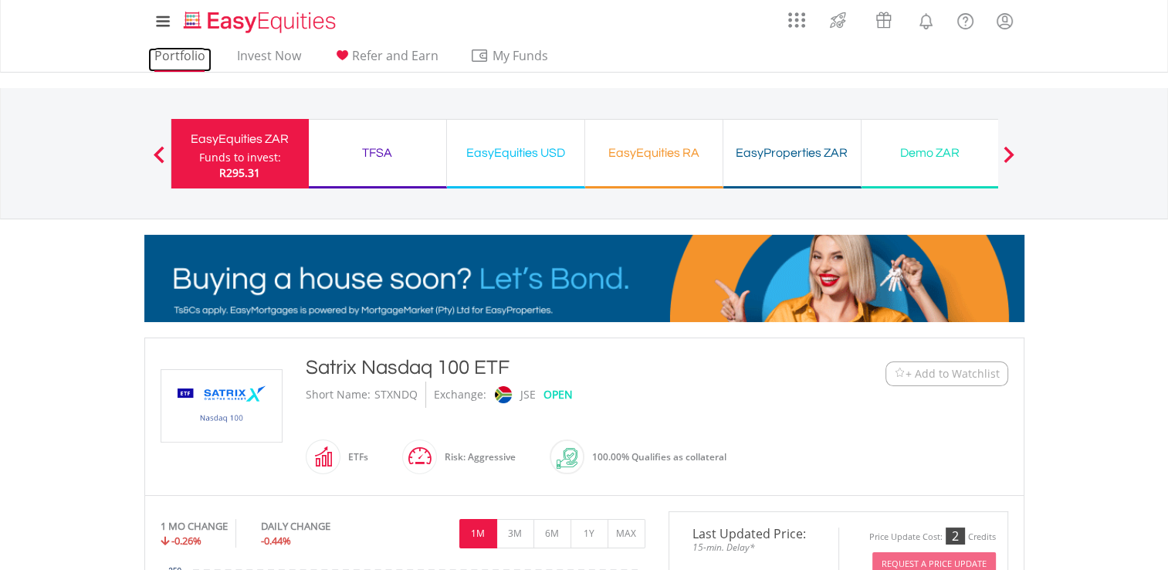
click at [180, 52] on link "Portfolio" at bounding box center [179, 60] width 63 height 24
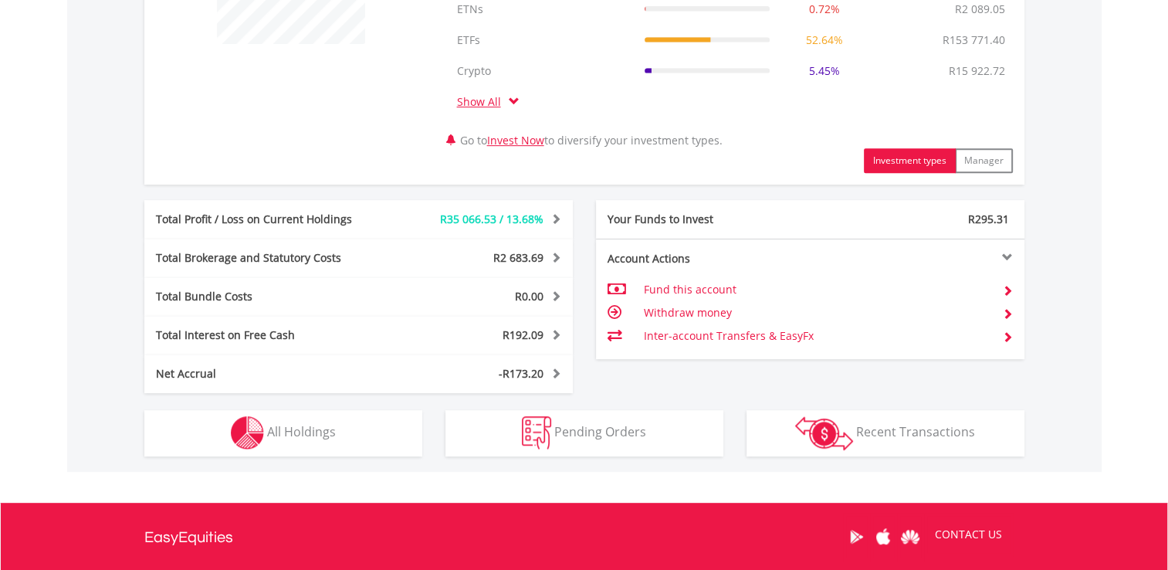
scroll to position [858, 0]
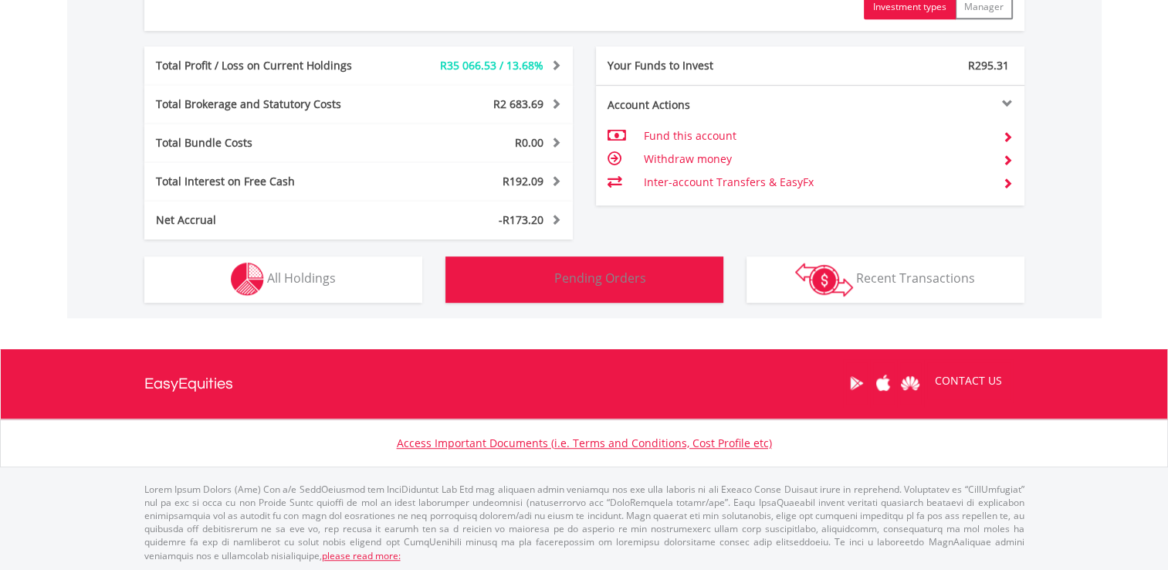
click at [588, 280] on span "Pending Orders" at bounding box center [601, 278] width 92 height 17
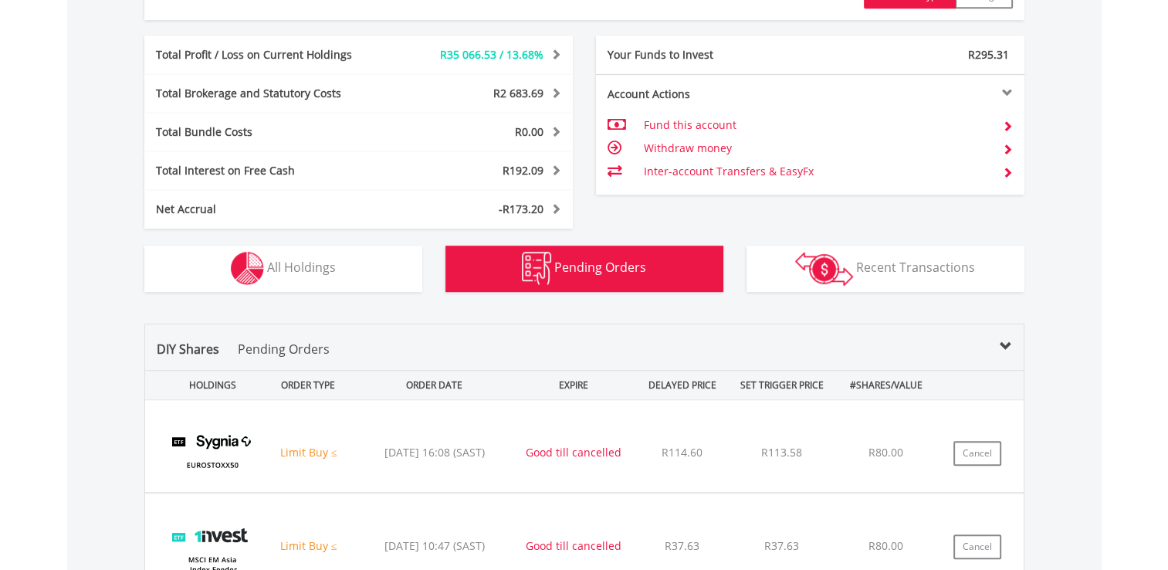
scroll to position [805, 0]
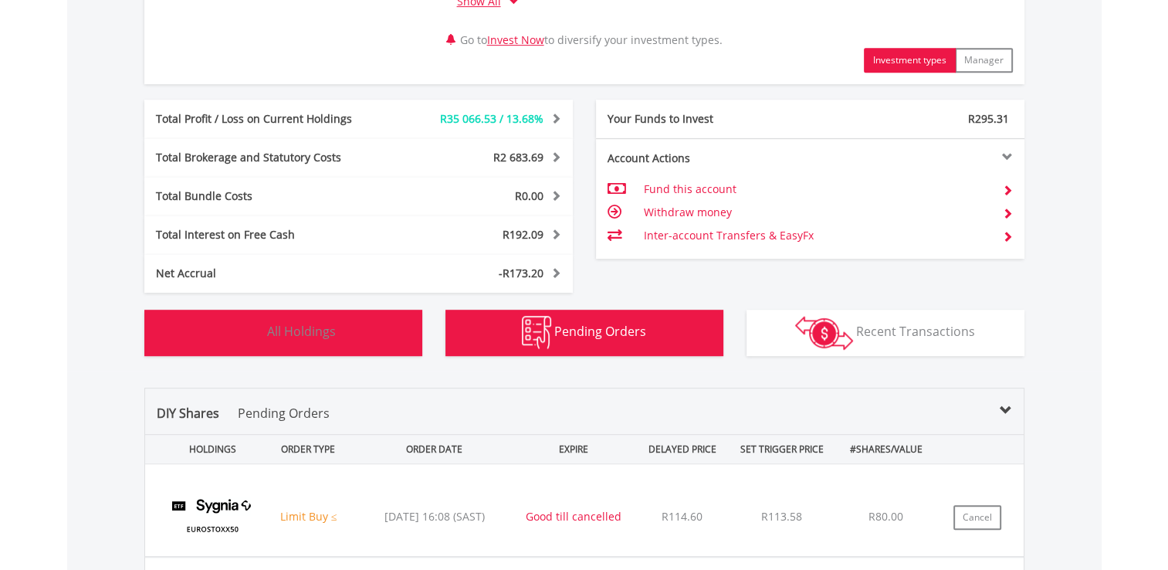
drag, startPoint x: 334, startPoint y: 331, endPoint x: 368, endPoint y: 314, distance: 37.7
click at [335, 331] on button "Holdings All Holdings" at bounding box center [283, 333] width 278 height 46
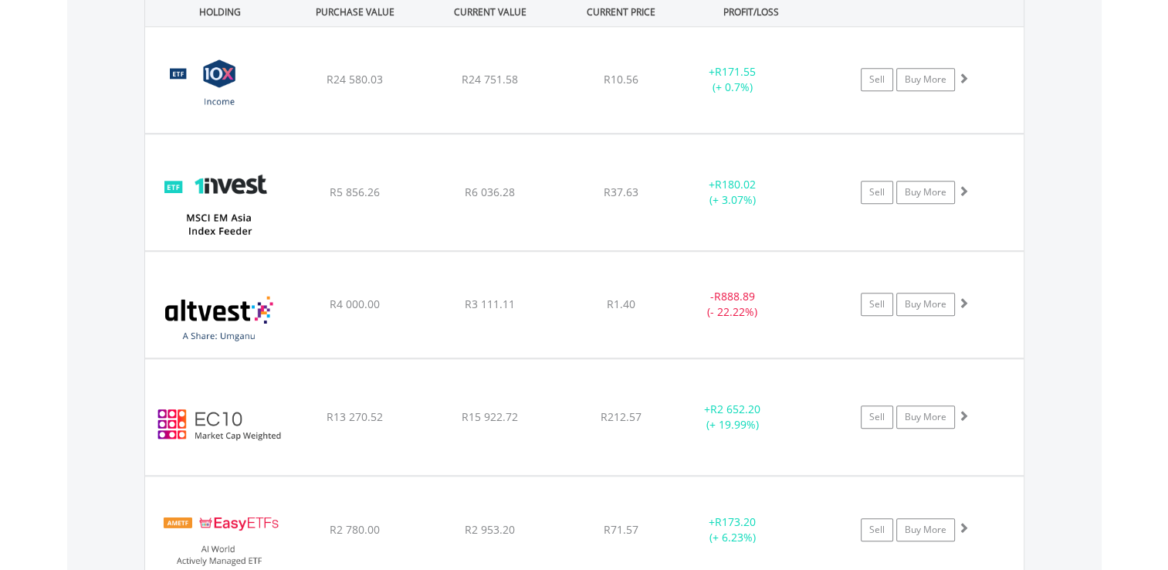
scroll to position [1283, 0]
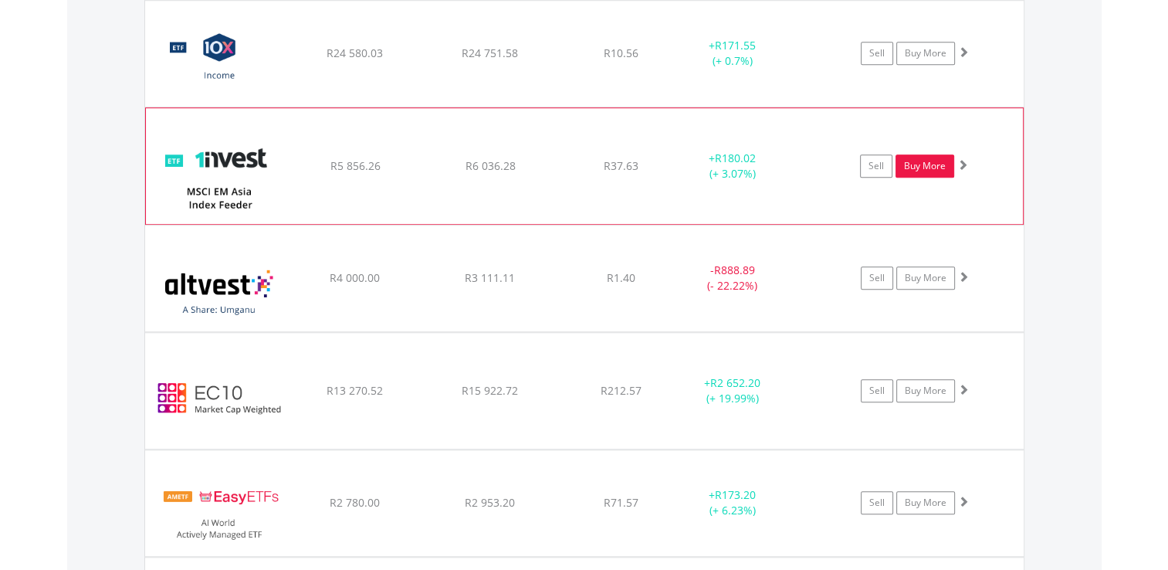
drag, startPoint x: 935, startPoint y: 159, endPoint x: 966, endPoint y: 159, distance: 30.9
click at [935, 159] on link "Buy More" at bounding box center [925, 165] width 59 height 23
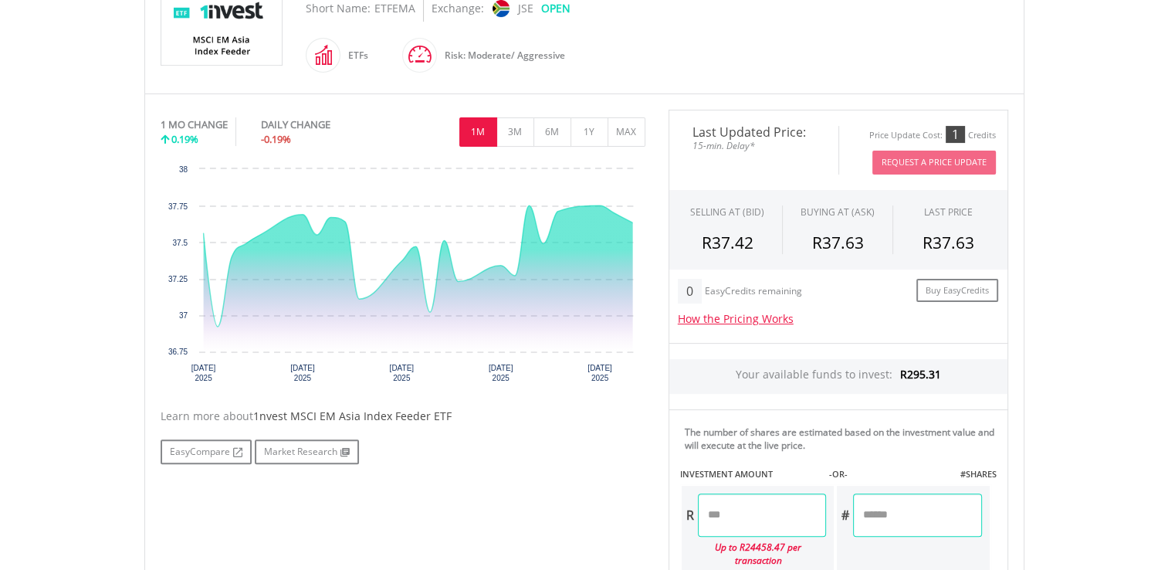
scroll to position [717, 0]
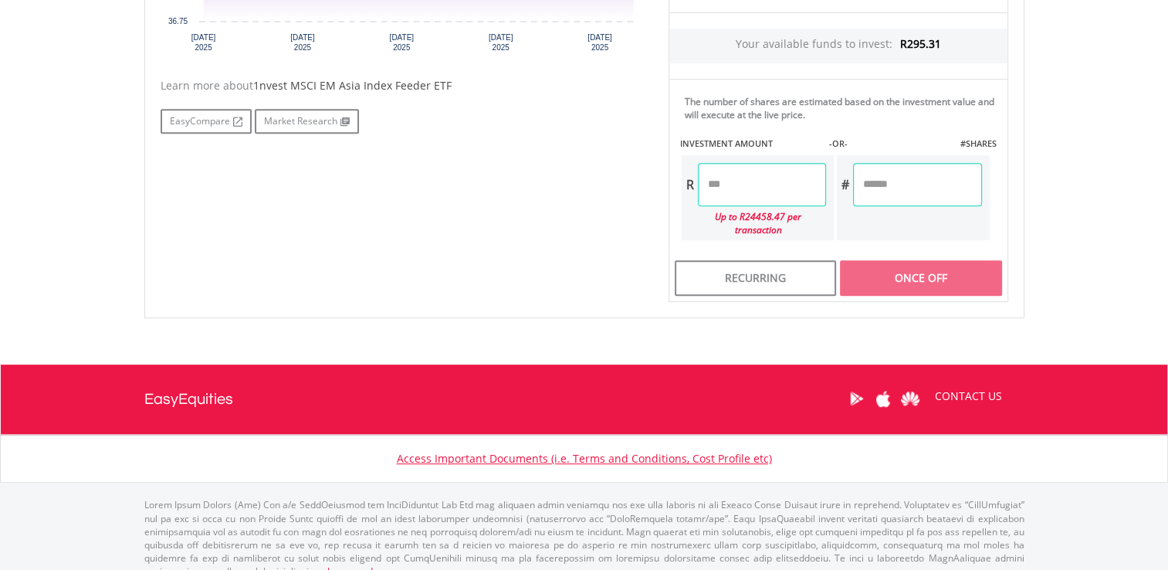
click at [763, 184] on input "number" at bounding box center [762, 184] width 128 height 43
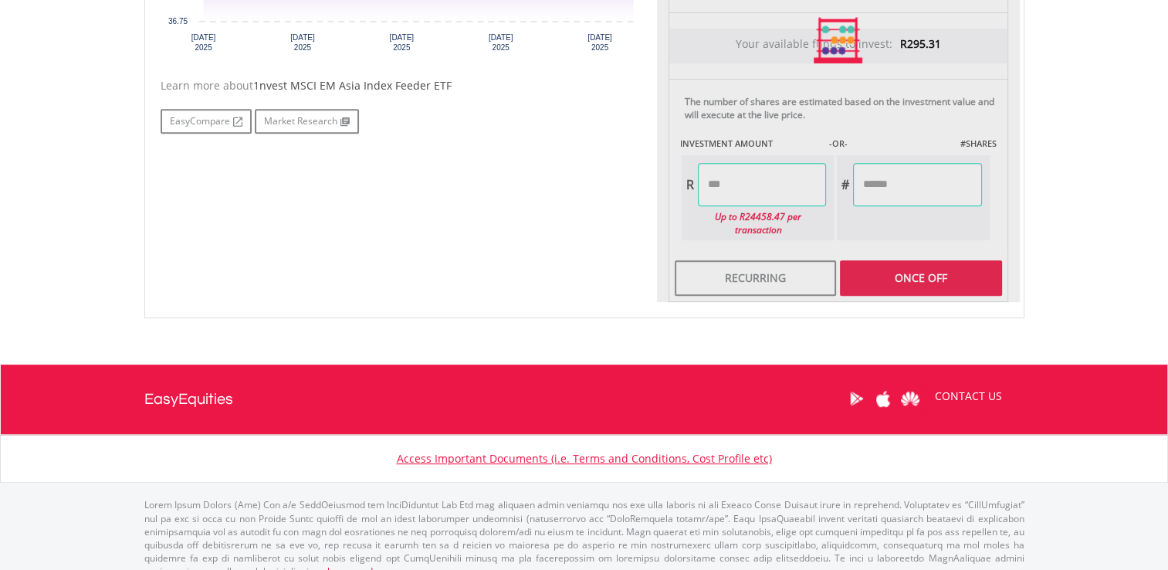
type input "*****"
type input "******"
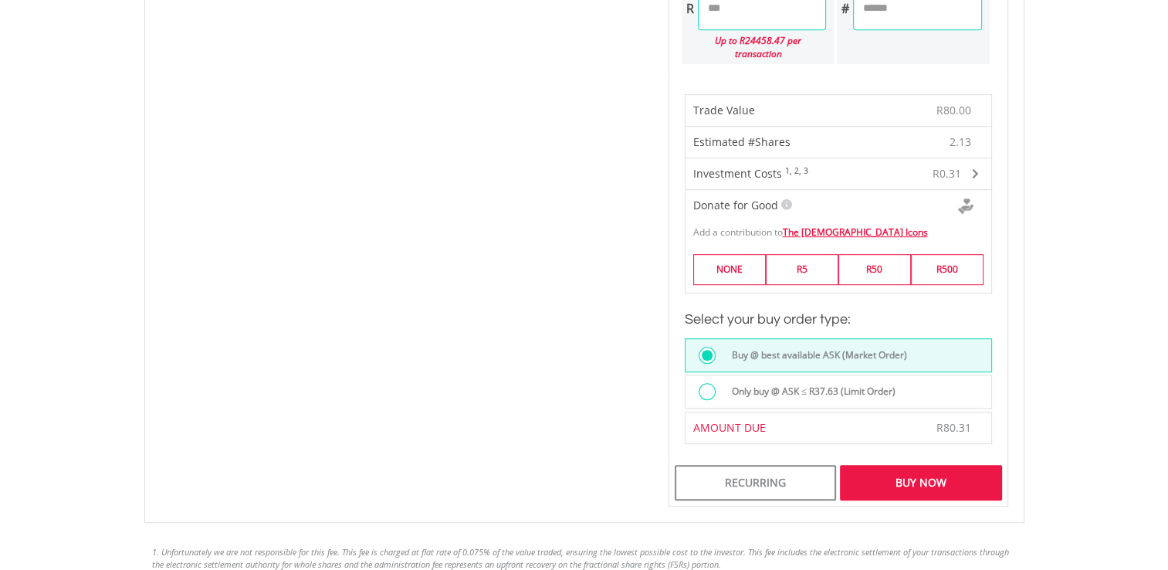
scroll to position [1103, 0]
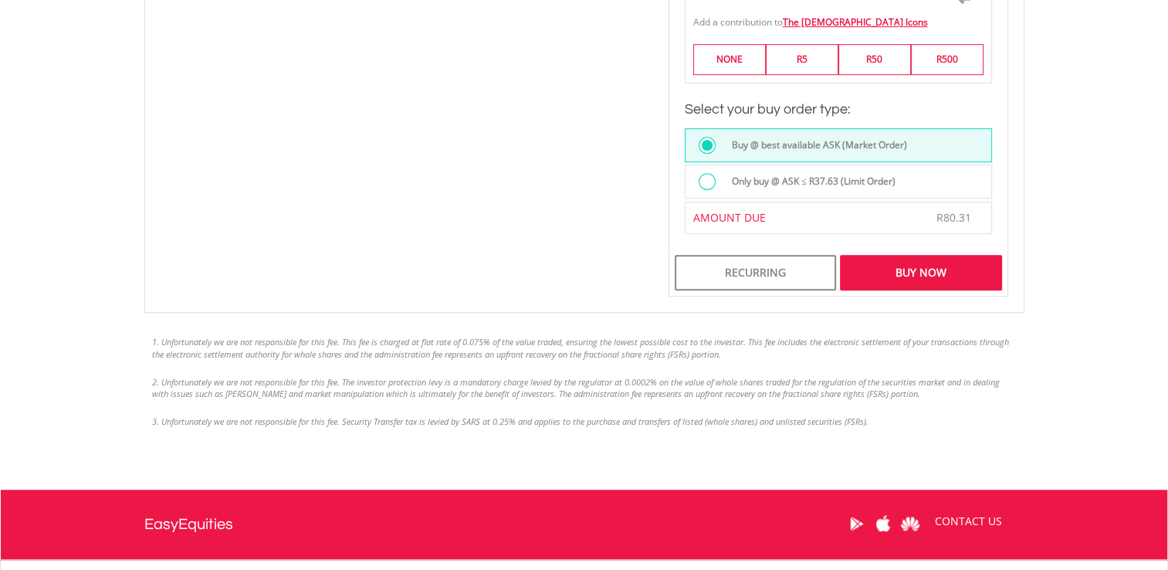
click at [860, 173] on label "Only buy @ ASK ≤ R37.63 (Limit Order)" at bounding box center [809, 181] width 173 height 17
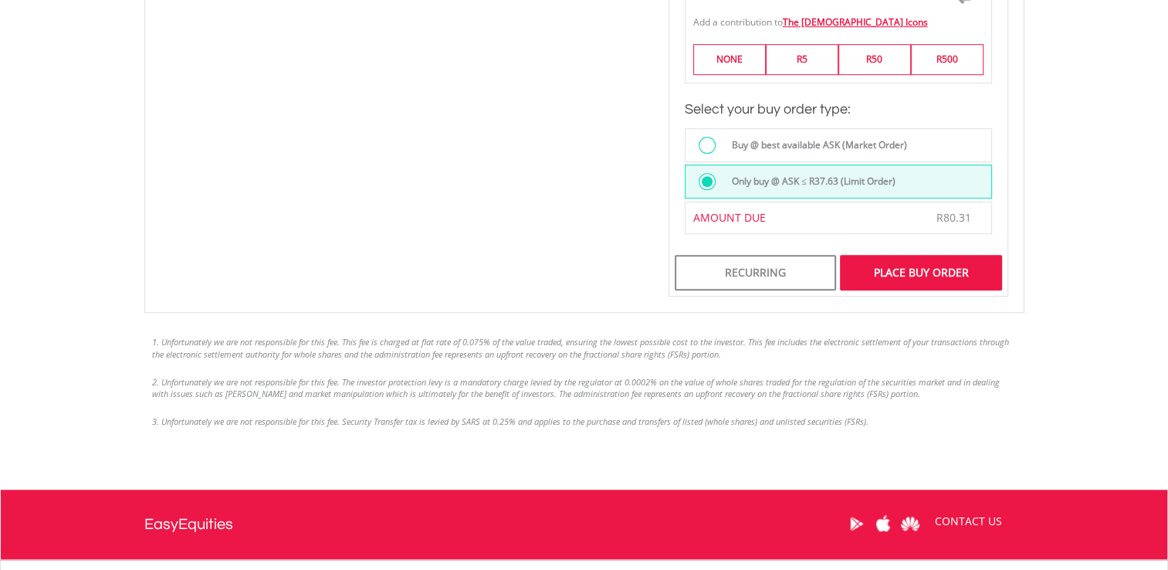
click at [933, 255] on div "Place Buy Order" at bounding box center [920, 273] width 161 height 36
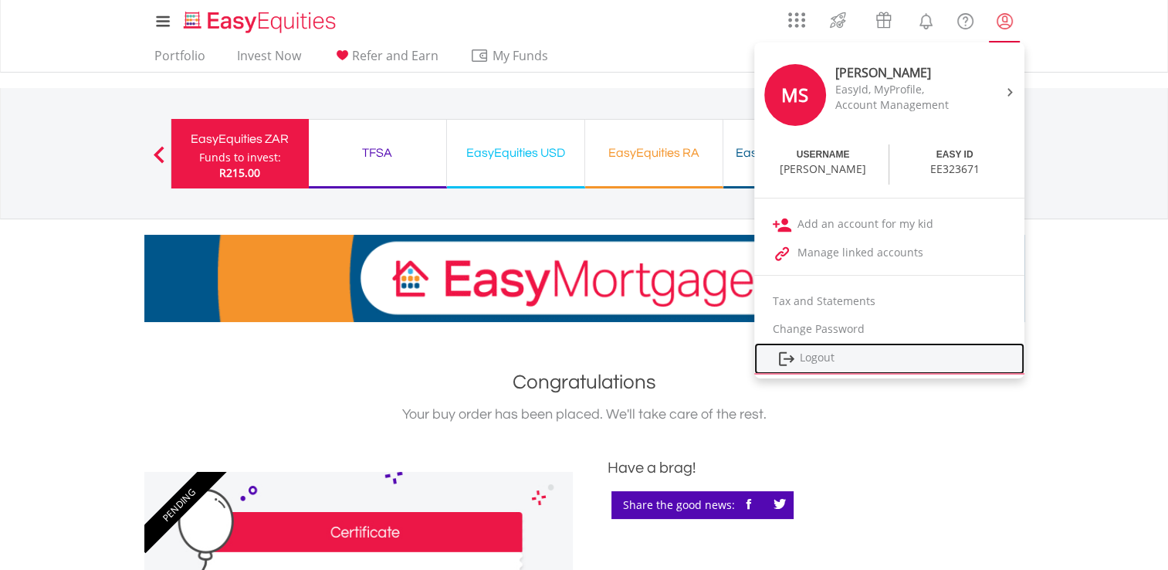
click at [832, 353] on link "Logout" at bounding box center [890, 359] width 270 height 32
